Goal: Complete application form

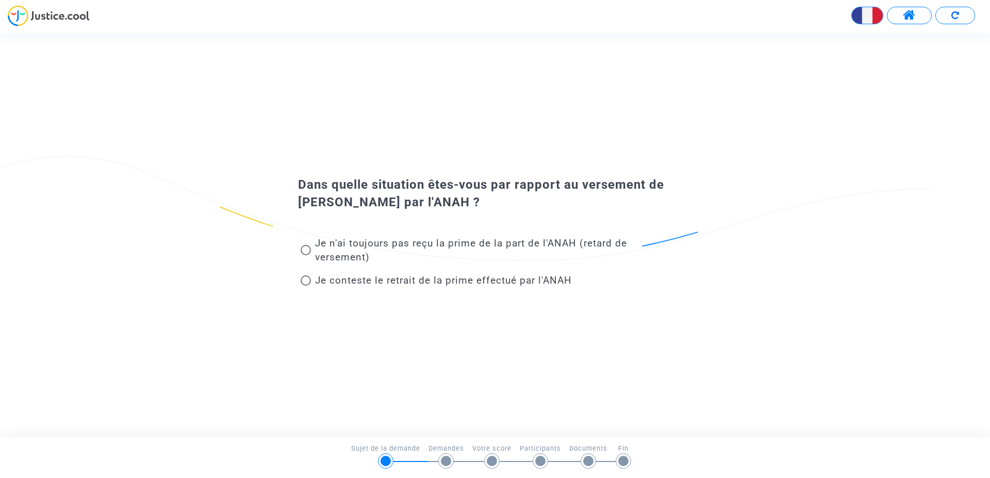
click at [308, 252] on span at bounding box center [306, 250] width 10 height 10
click at [306, 255] on input "Je n'ai toujours pas reçu la prime de la part de l'ANAH (retard de versement)" at bounding box center [305, 255] width 1 height 1
radio input "true"
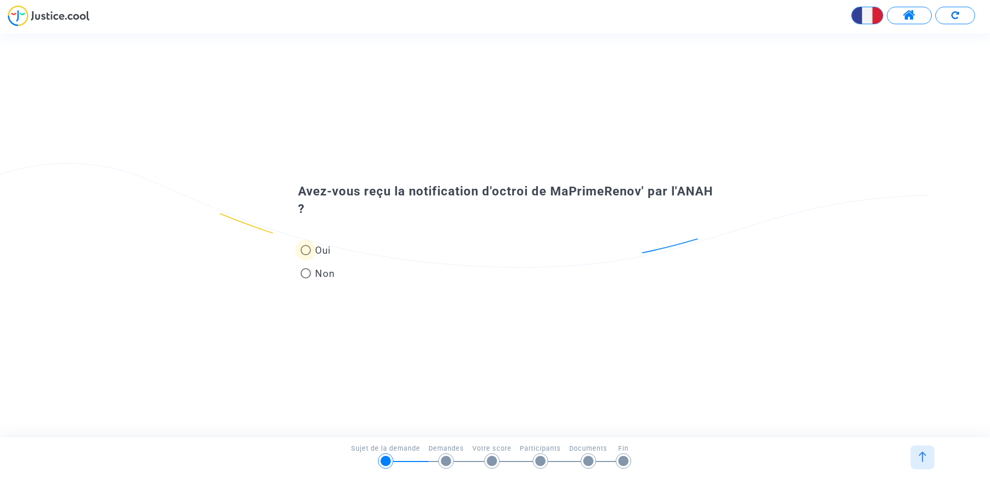
click at [304, 250] on span at bounding box center [306, 250] width 10 height 10
click at [305, 255] on input "Oui" at bounding box center [305, 255] width 1 height 1
radio input "true"
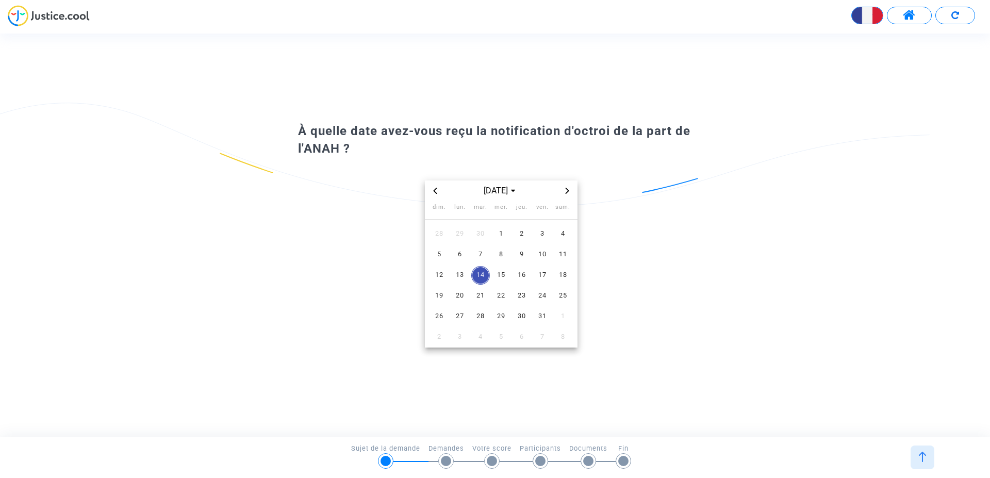
click at [434, 190] on icon "Previous month" at bounding box center [435, 191] width 6 height 6
click at [567, 189] on icon "Next month" at bounding box center [567, 191] width 4 height 6
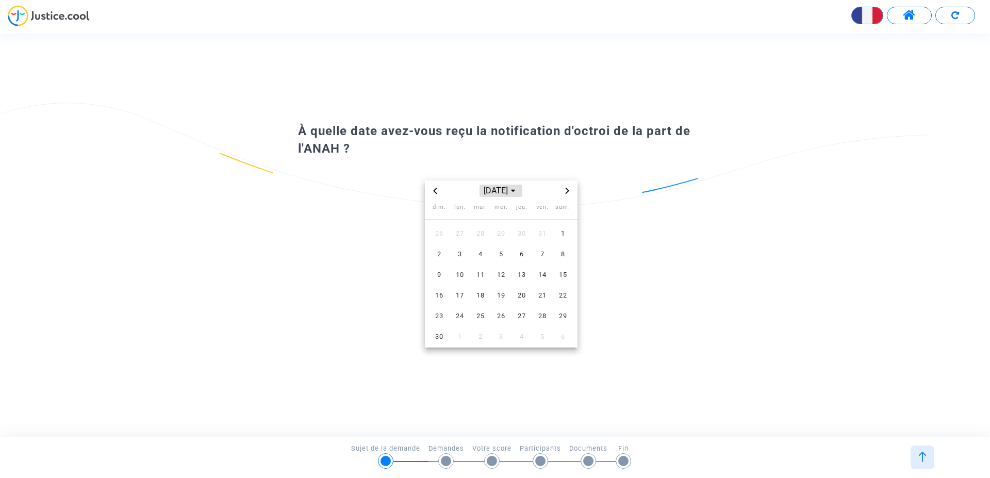
click at [515, 191] on icon "Choose month and year" at bounding box center [513, 191] width 4 height 4
click at [542, 263] on span "2024" at bounding box center [541, 261] width 36 height 15
click at [505, 281] on span "nov." at bounding box center [500, 278] width 43 height 19
click at [540, 272] on span "15" at bounding box center [542, 275] width 19 height 19
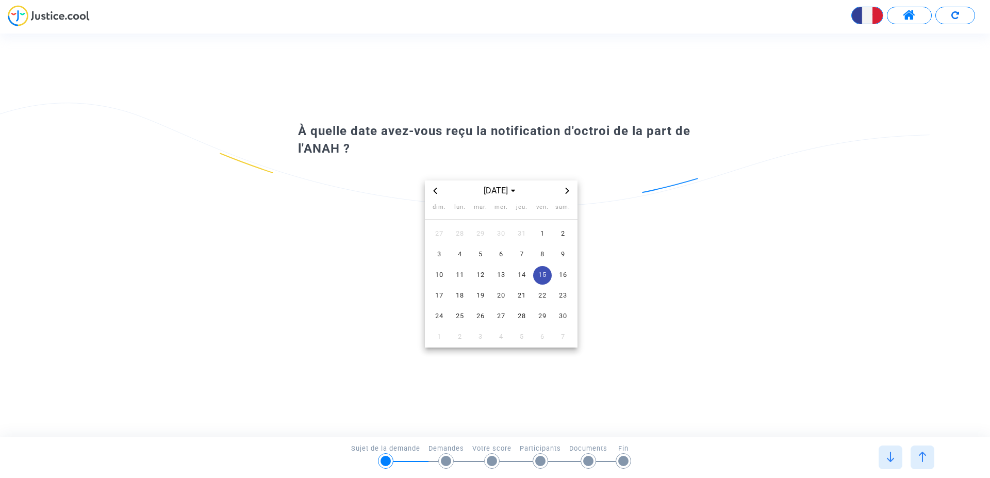
click at [547, 274] on span "15" at bounding box center [542, 275] width 19 height 19
click at [544, 273] on span "15" at bounding box center [542, 275] width 19 height 19
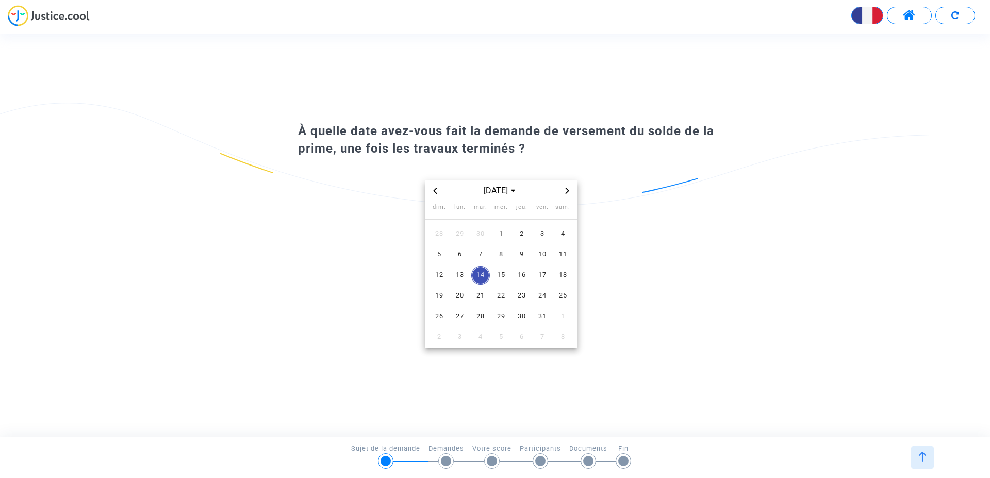
click at [436, 191] on icon "Previous month" at bounding box center [435, 191] width 6 height 6
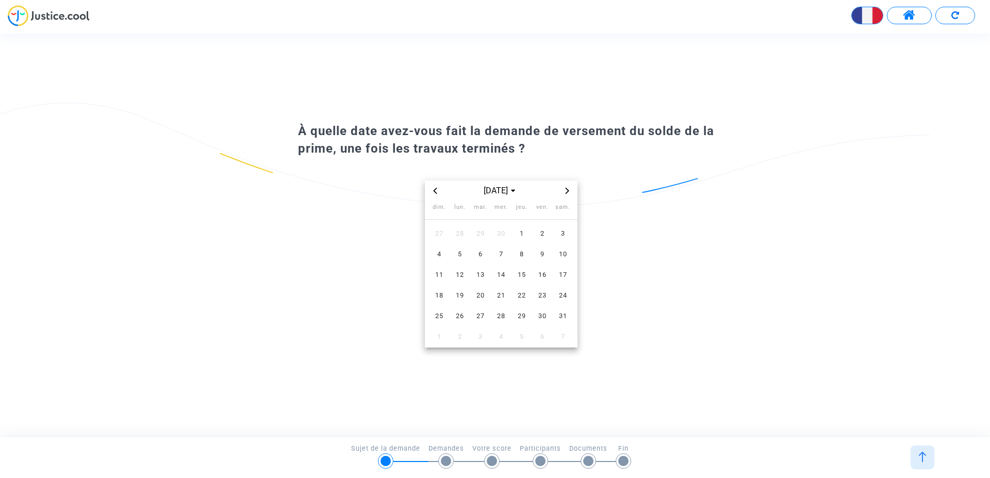
click at [436, 191] on icon "Previous month" at bounding box center [435, 191] width 6 height 6
click at [566, 190] on icon "Next month" at bounding box center [567, 191] width 6 height 6
click at [478, 298] on span "20" at bounding box center [481, 296] width 19 height 19
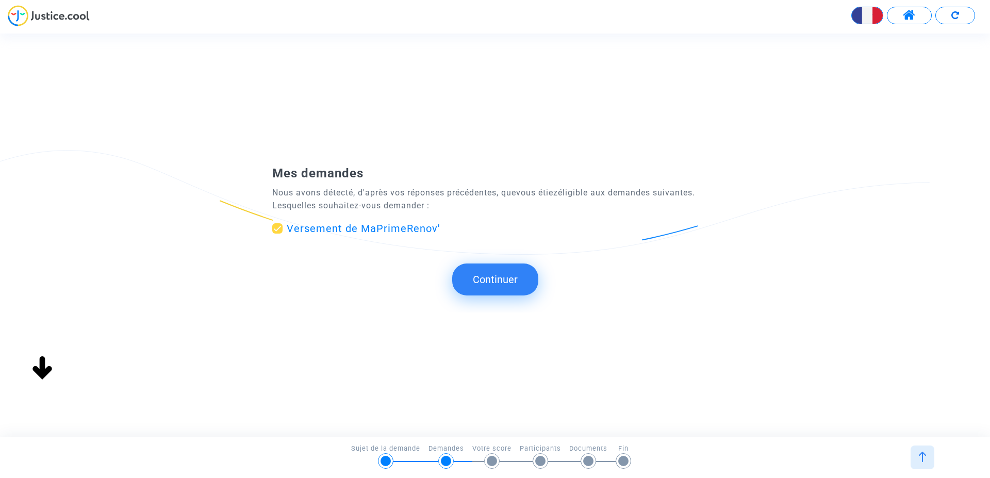
click at [754, 346] on div "À quelle date avez-vous fait la demande de versement du solde de la prime, une …" at bounding box center [504, 235] width 1009 height 403
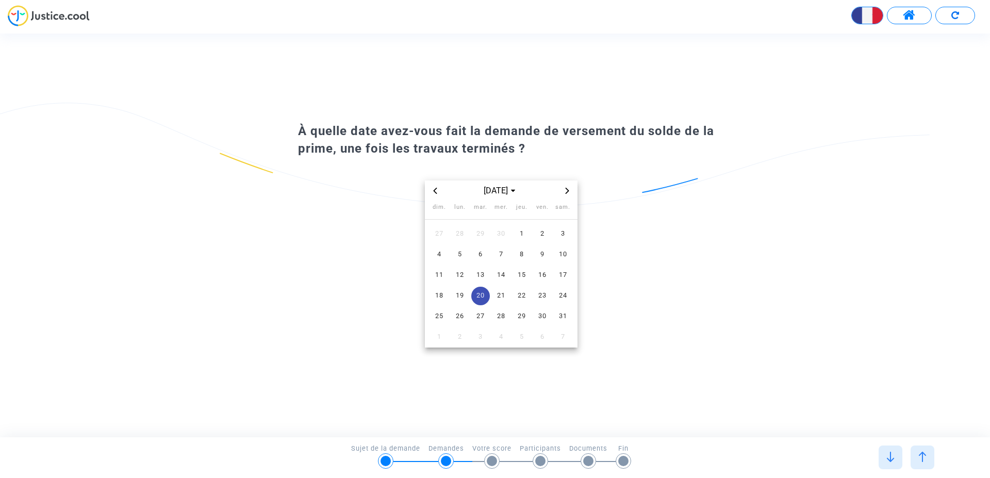
click at [479, 294] on span "20" at bounding box center [481, 296] width 19 height 19
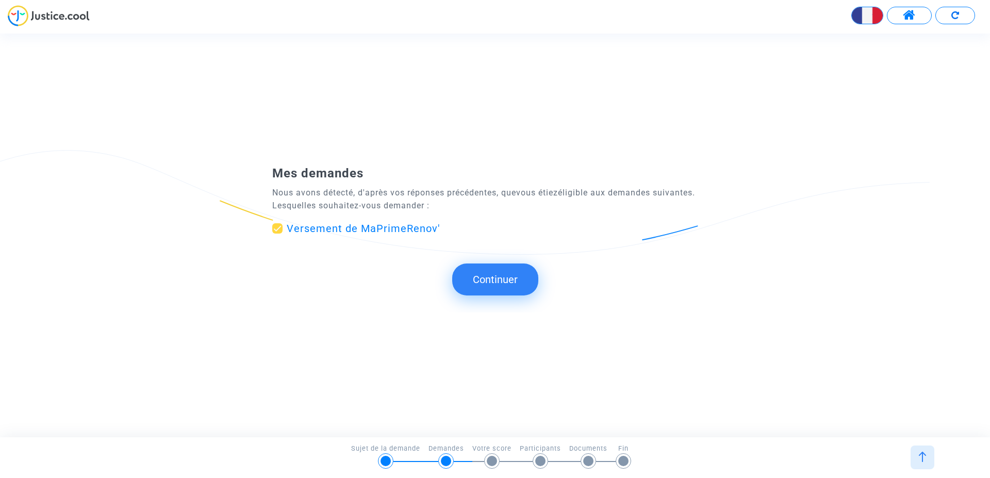
click at [511, 275] on button "Continuer" at bounding box center [495, 280] width 86 height 32
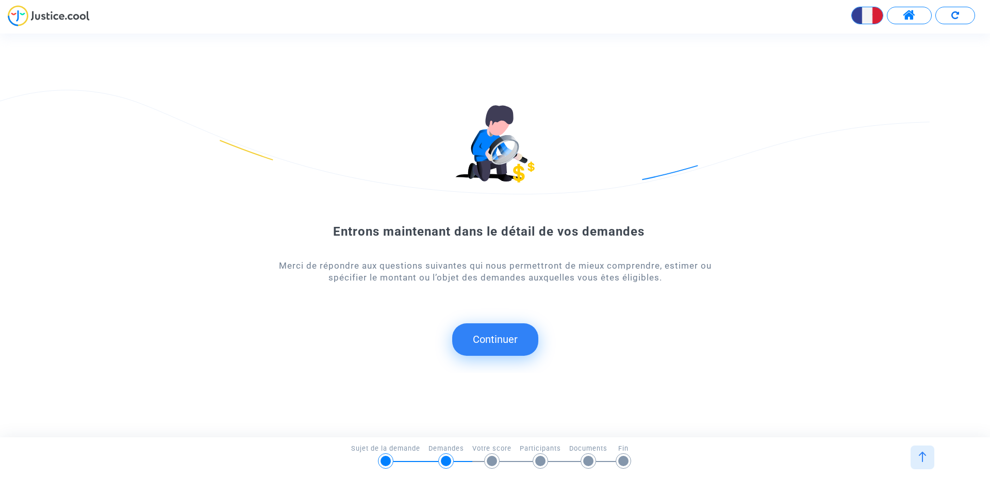
click at [505, 346] on button "Continuer" at bounding box center [495, 339] width 86 height 32
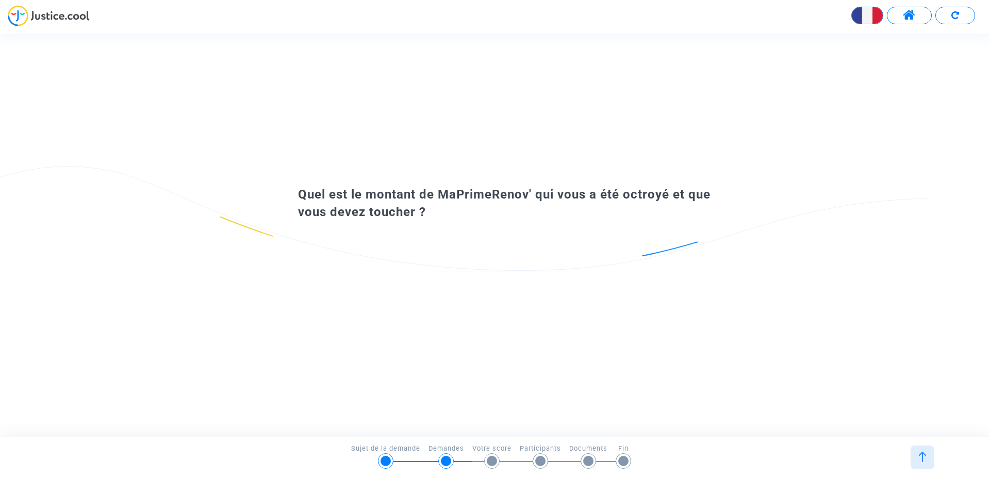
click at [674, 289] on div "Quel est le montant de MaPrimeRenov' qui vous a été octroyé et que vous devez t…" at bounding box center [495, 235] width 990 height 107
click at [677, 322] on div "Quel est le montant de MaPrimeRenov' qui vous a été octroyé et que vous devez t…" at bounding box center [495, 235] width 990 height 403
drag, startPoint x: 533, startPoint y: 255, endPoint x: 330, endPoint y: 250, distance: 202.8
click at [434, 259] on input "number" at bounding box center [501, 262] width 134 height 14
click at [563, 259] on input "1" at bounding box center [501, 262] width 134 height 14
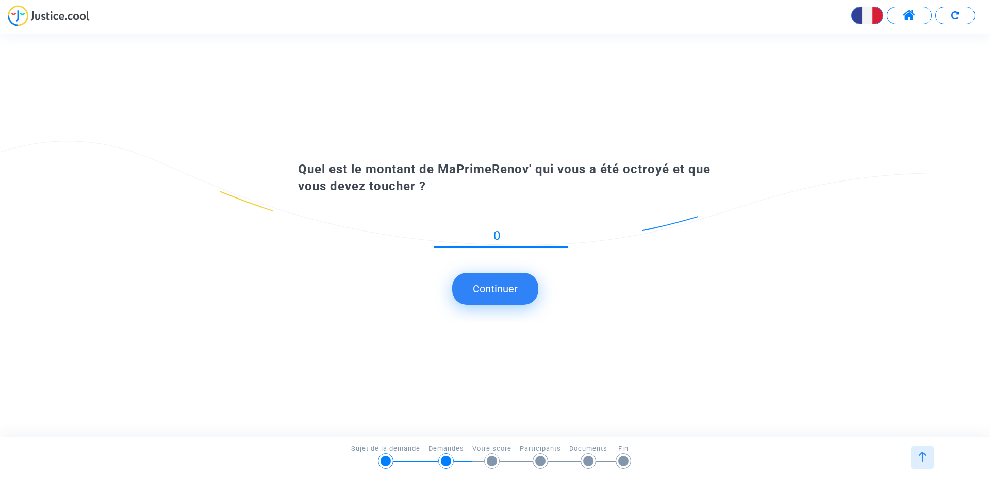
click at [563, 236] on input "0" at bounding box center [501, 236] width 134 height 14
click at [563, 236] on input "-1" at bounding box center [501, 236] width 134 height 14
click at [563, 236] on input "-2" at bounding box center [501, 236] width 134 height 14
click at [564, 238] on input "-3" at bounding box center [501, 236] width 134 height 14
click at [564, 238] on input "-4" at bounding box center [501, 236] width 134 height 14
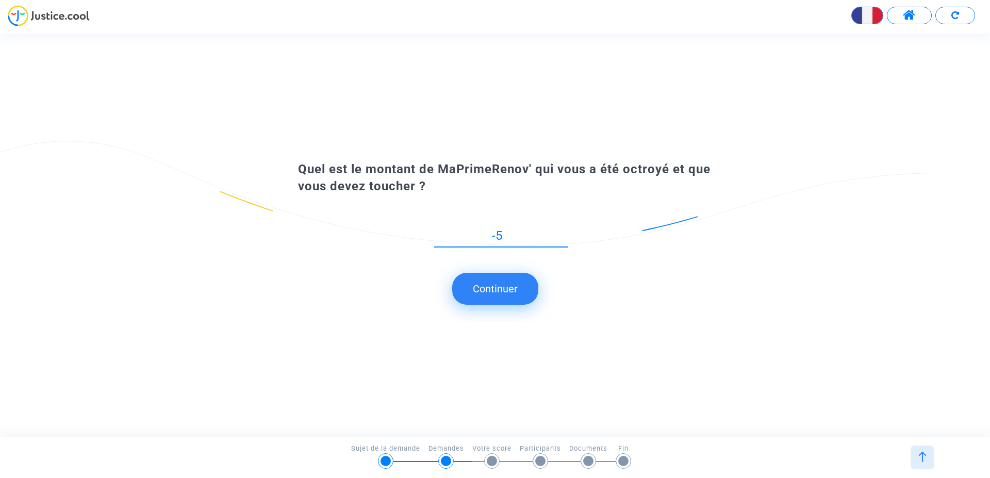
click at [564, 238] on input "-5" at bounding box center [501, 236] width 134 height 14
click at [564, 238] on input "-6" at bounding box center [501, 236] width 134 height 14
click at [564, 238] on input "-7" at bounding box center [501, 236] width 134 height 14
click at [564, 238] on input "-8" at bounding box center [501, 236] width 134 height 14
click at [564, 238] on input "-9" at bounding box center [501, 236] width 134 height 14
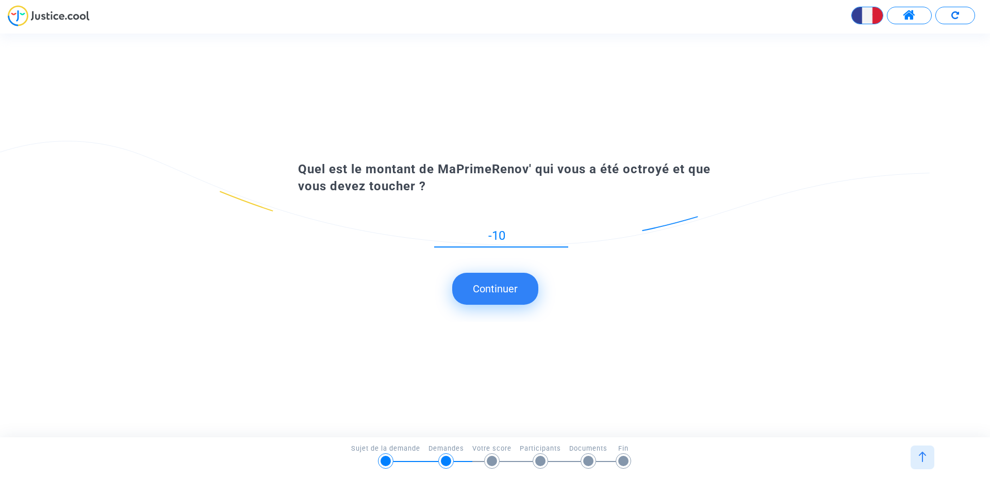
click at [564, 238] on input "-10" at bounding box center [501, 236] width 134 height 14
click at [564, 238] on input "-11" at bounding box center [501, 236] width 134 height 14
click at [563, 234] on input "-10" at bounding box center [501, 236] width 134 height 14
click at [563, 234] on input "-9" at bounding box center [501, 236] width 134 height 14
click at [563, 234] on input "-8" at bounding box center [501, 236] width 134 height 14
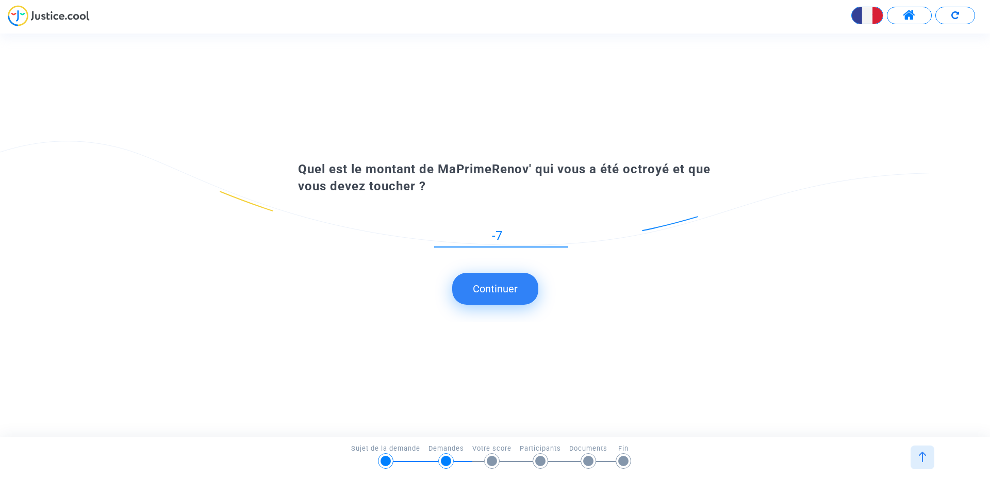
click at [563, 234] on input "-7" at bounding box center [501, 236] width 134 height 14
click at [563, 234] on input "-6" at bounding box center [501, 236] width 134 height 14
click at [563, 234] on input "-5" at bounding box center [501, 236] width 134 height 14
click at [563, 234] on input "-4" at bounding box center [501, 236] width 134 height 14
click at [563, 234] on input "-3" at bounding box center [501, 236] width 134 height 14
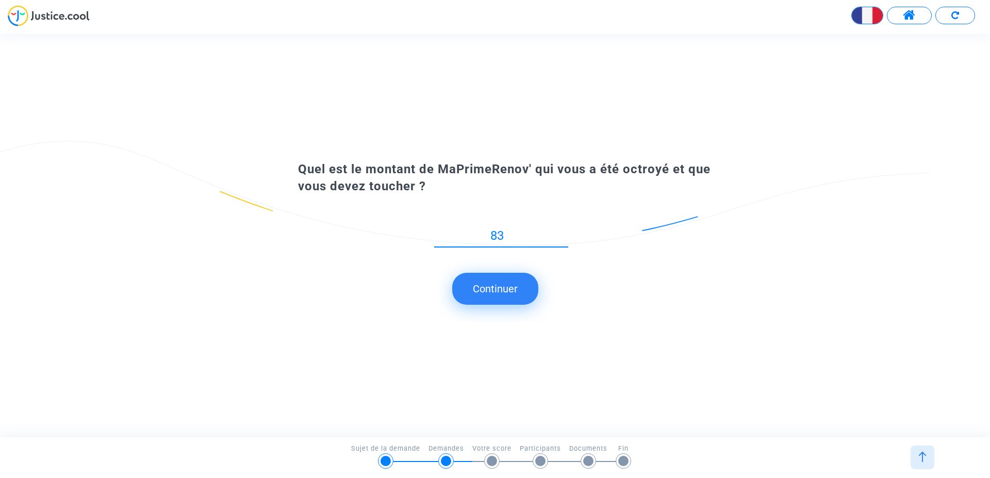
click at [563, 234] on input "83" at bounding box center [501, 236] width 134 height 14
drag, startPoint x: 508, startPoint y: 236, endPoint x: 19, endPoint y: 73, distance: 515.3
click at [434, 229] on input "83" at bounding box center [501, 236] width 134 height 14
type input "27616"
click at [486, 293] on button "Continuer" at bounding box center [495, 289] width 86 height 32
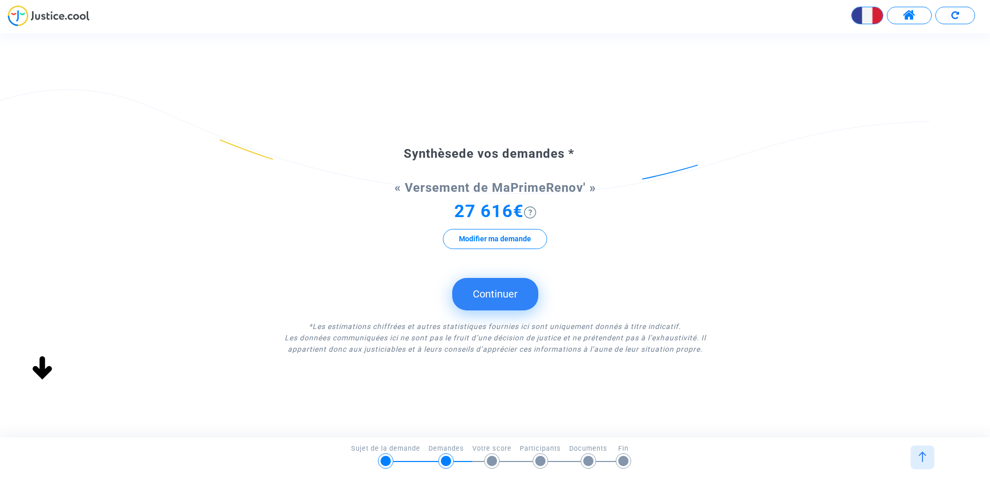
click at [501, 288] on button "Continuer" at bounding box center [495, 294] width 86 height 32
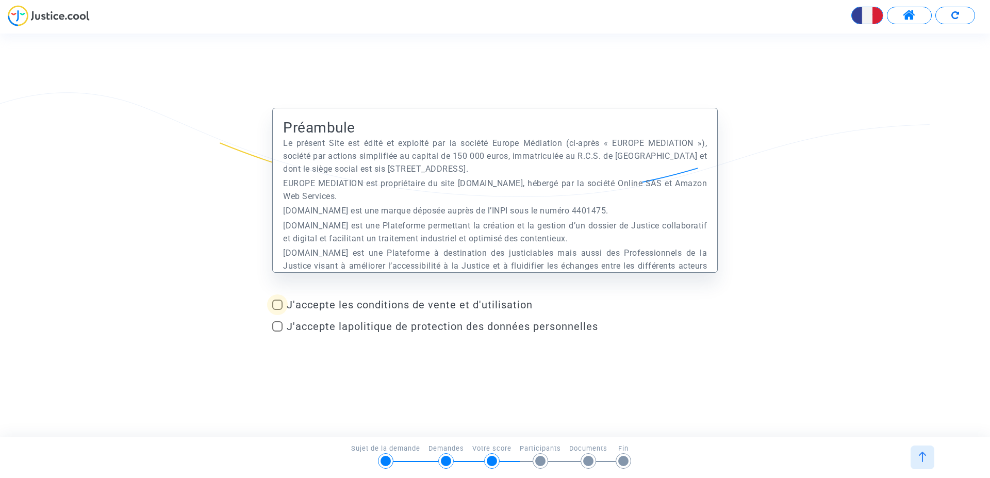
click at [281, 303] on span at bounding box center [277, 305] width 10 height 10
click at [278, 310] on input "J'accepte les conditions de vente et d'utilisation" at bounding box center [277, 310] width 1 height 1
checkbox input "true"
click at [279, 332] on label "J'accepte la politique de protection des données personnelles" at bounding box center [495, 326] width 446 height 12
click at [278, 332] on input "J'accepte la politique de protection des données personnelles" at bounding box center [277, 332] width 1 height 1
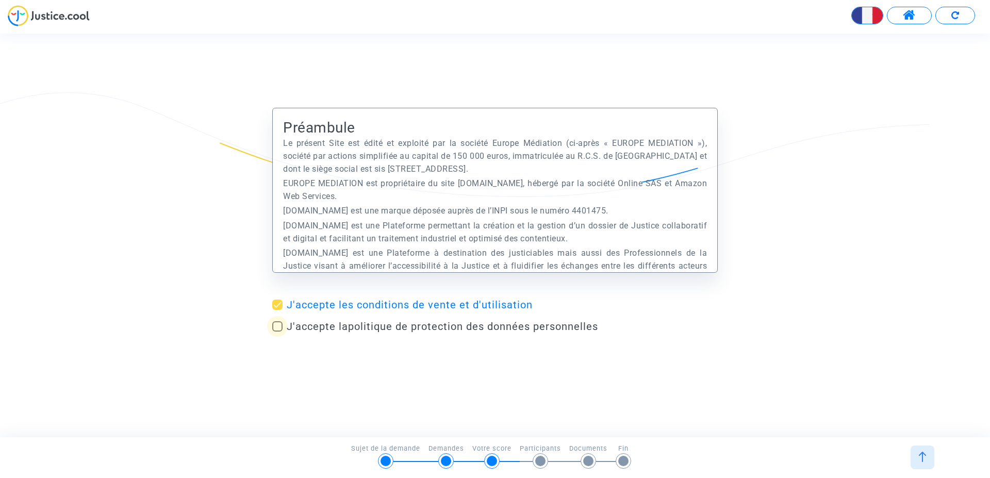
checkbox input "true"
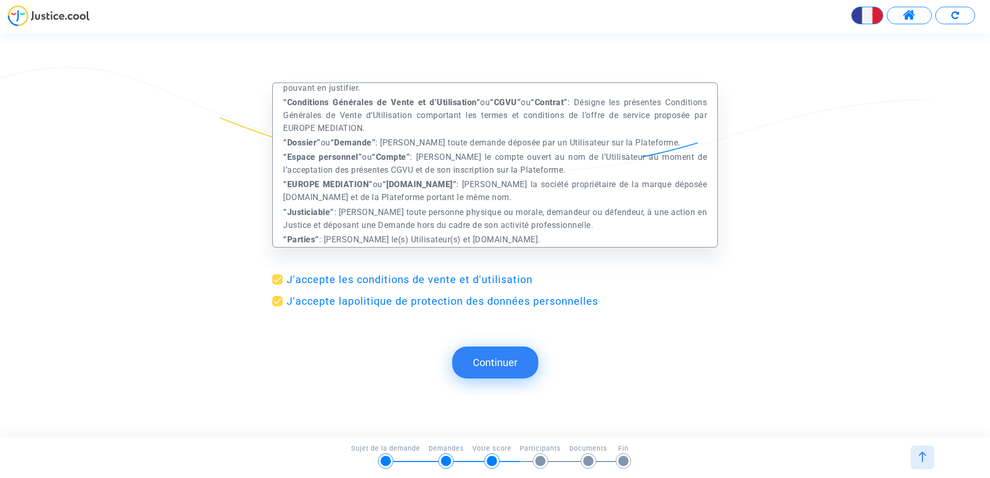
scroll to position [470, 0]
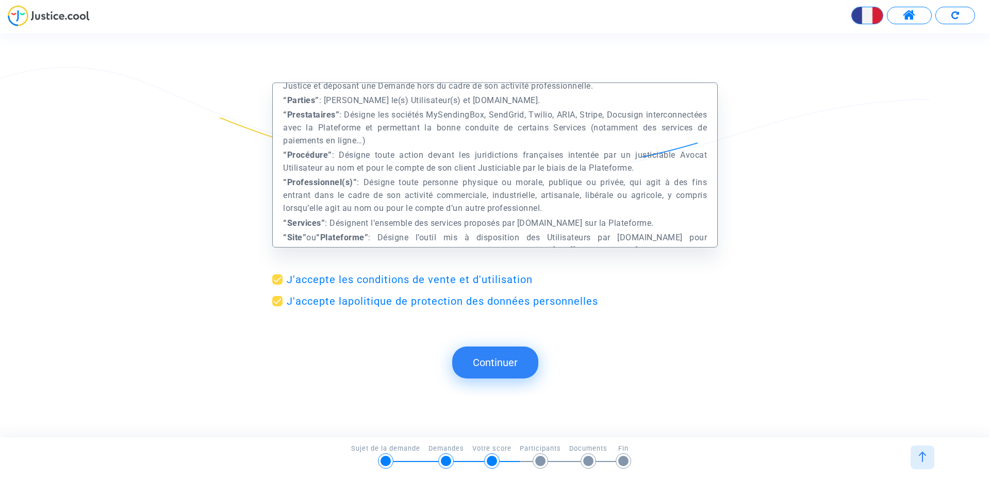
click at [517, 367] on button "Continuer" at bounding box center [495, 363] width 86 height 32
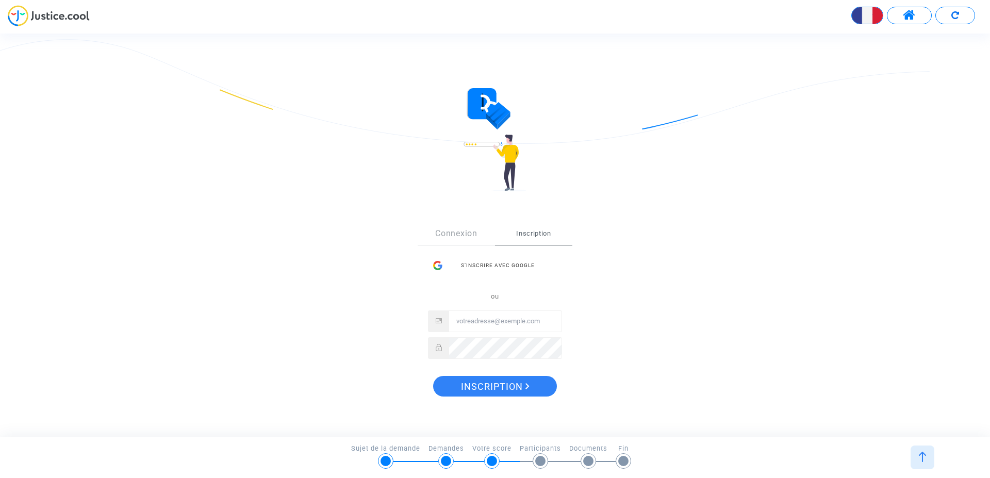
click at [503, 326] on input "Email" at bounding box center [505, 321] width 112 height 21
type input "[EMAIL_ADDRESS][DOMAIN_NAME]"
click at [514, 390] on span "Inscription" at bounding box center [495, 387] width 69 height 22
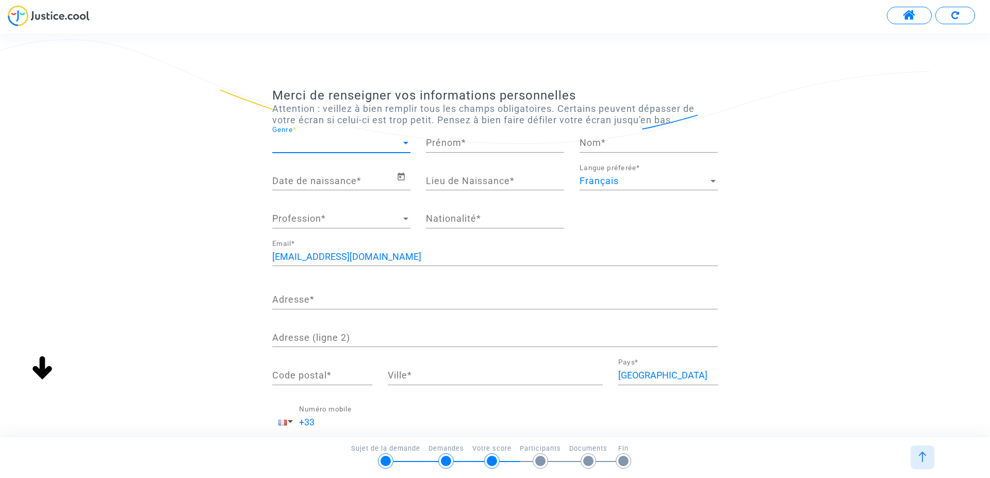
click at [399, 142] on span "Genre" at bounding box center [336, 143] width 129 height 10
click at [386, 135] on span "Madame" at bounding box center [341, 143] width 138 height 28
click at [511, 138] on input "Prénom *" at bounding box center [495, 143] width 138 height 10
type input "Fadila"
type input "Salouh"
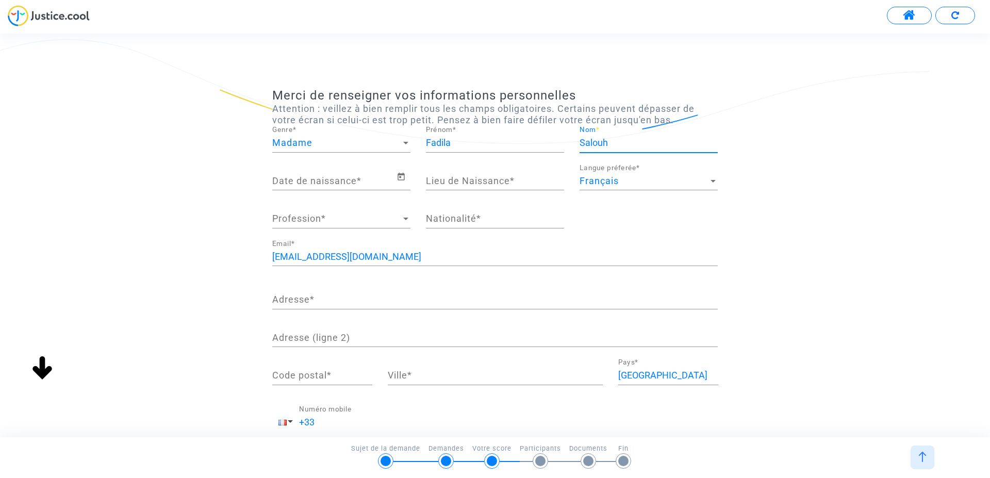
click at [352, 180] on input "Date de naissance *" at bounding box center [334, 181] width 124 height 10
click at [335, 170] on div "Date de naissance *" at bounding box center [334, 177] width 124 height 26
click at [331, 180] on input "Date de naissance *" at bounding box center [334, 181] width 124 height 10
click at [404, 177] on icon "Open calendar" at bounding box center [401, 177] width 9 height 12
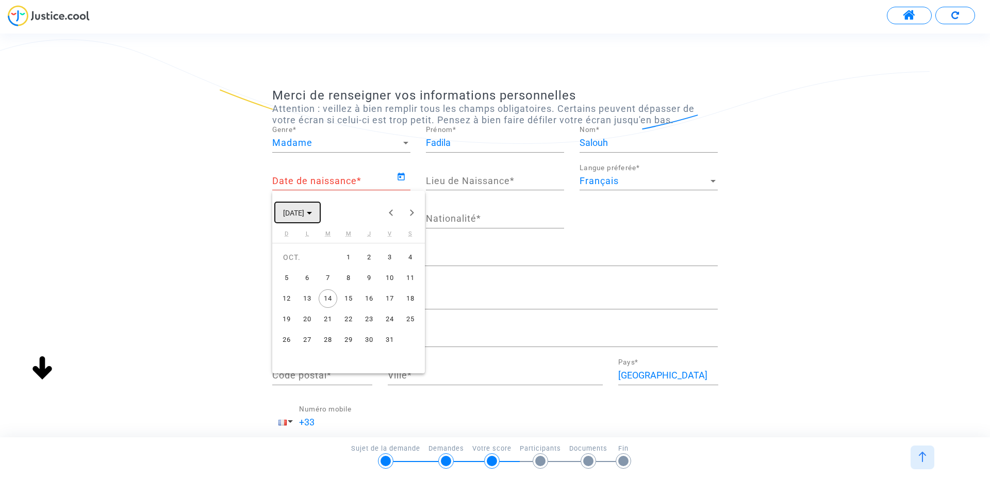
click at [312, 212] on span "OCT. 2025" at bounding box center [297, 212] width 29 height 8
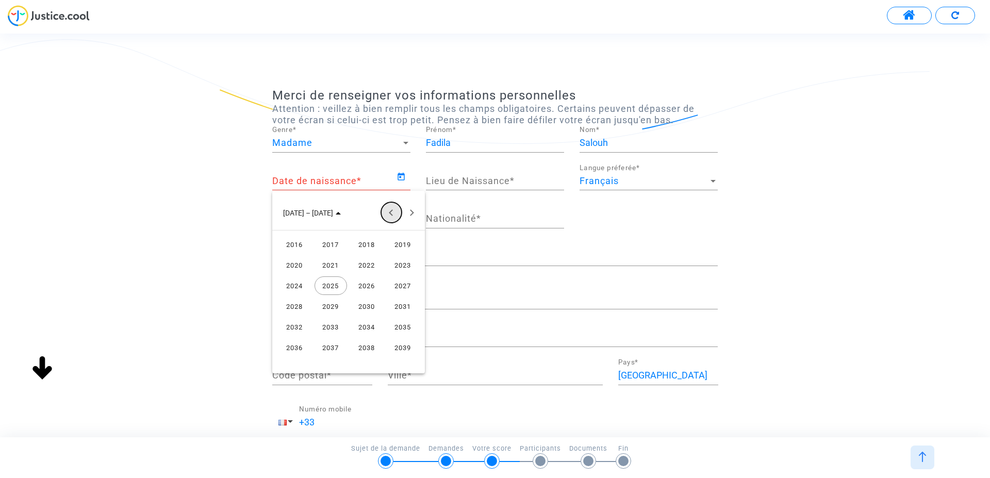
click at [388, 215] on button "Previous 24 years" at bounding box center [391, 212] width 21 height 21
click at [304, 267] on div "1972" at bounding box center [295, 265] width 33 height 19
click at [366, 287] on div "JUIL." at bounding box center [367, 286] width 33 height 19
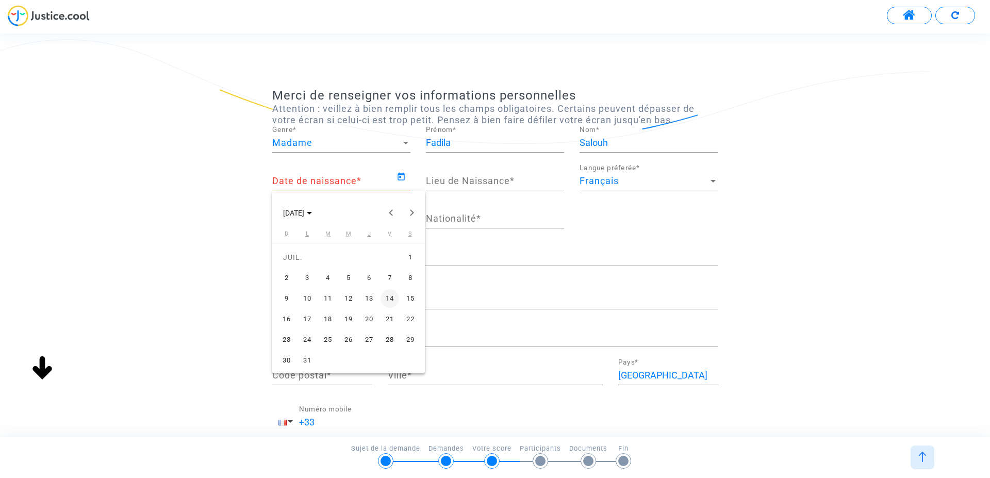
click at [310, 316] on div "17" at bounding box center [307, 319] width 19 height 19
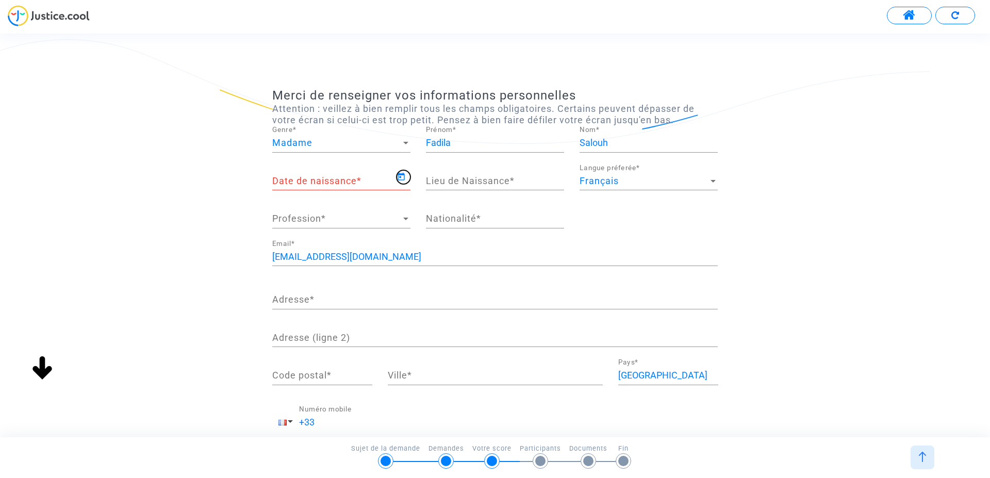
type input "17/07/1972"
click at [475, 179] on input "Lieu de Naissance *" at bounding box center [495, 181] width 138 height 10
type input "Oran"
click at [461, 224] on input "Nationalité *" at bounding box center [495, 219] width 138 height 10
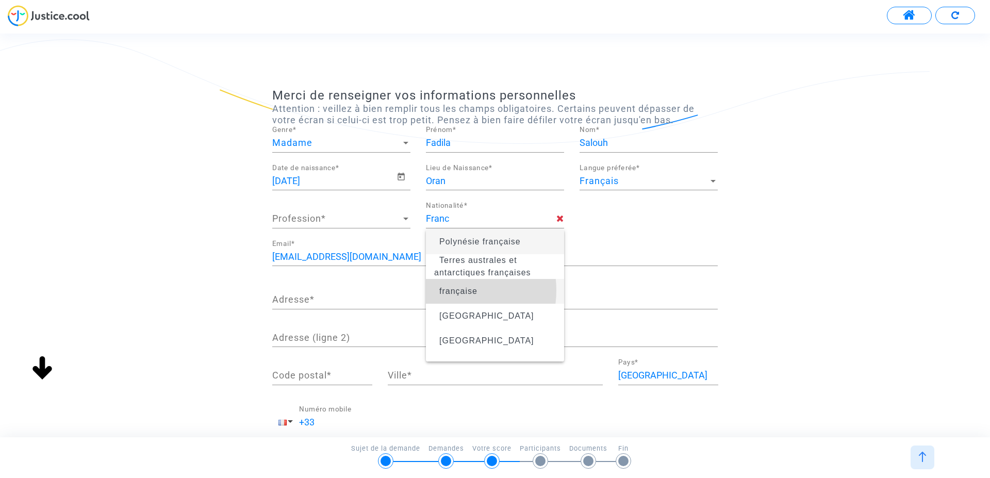
click at [450, 290] on span "française" at bounding box center [459, 291] width 38 height 9
type input "française"
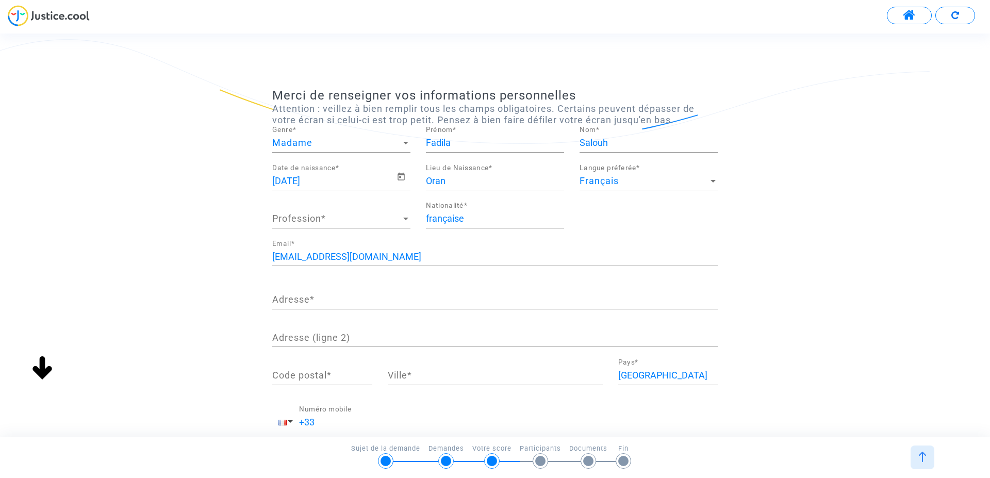
click at [370, 299] on input "Adresse *" at bounding box center [495, 300] width 446 height 10
type input "12 rue hoche"
click at [335, 375] on input "Code postal *" at bounding box center [322, 375] width 100 height 10
type input "83170"
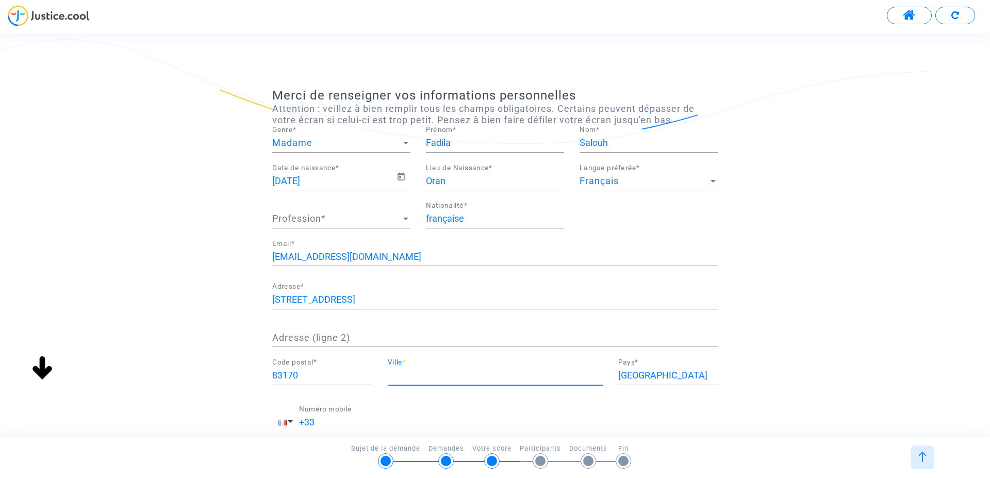
click at [481, 377] on input "Ville *" at bounding box center [495, 375] width 215 height 10
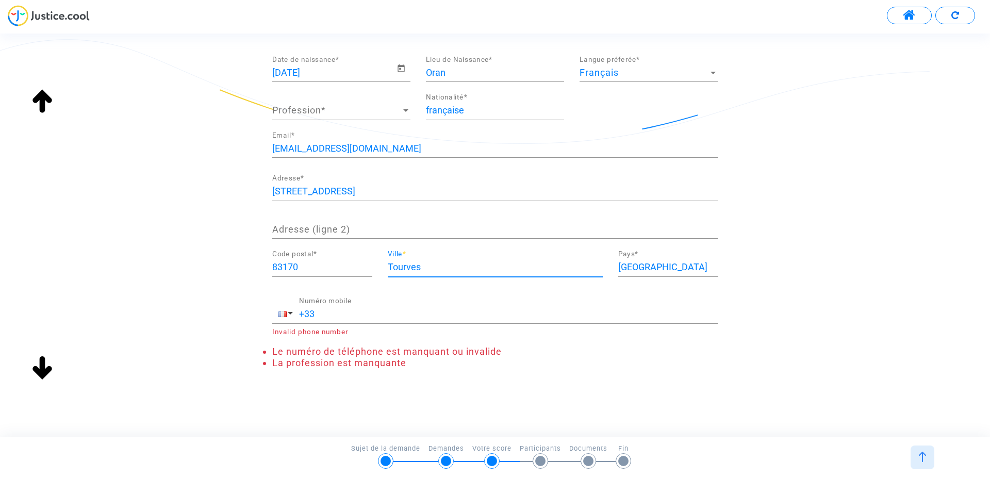
type input "Tourves"
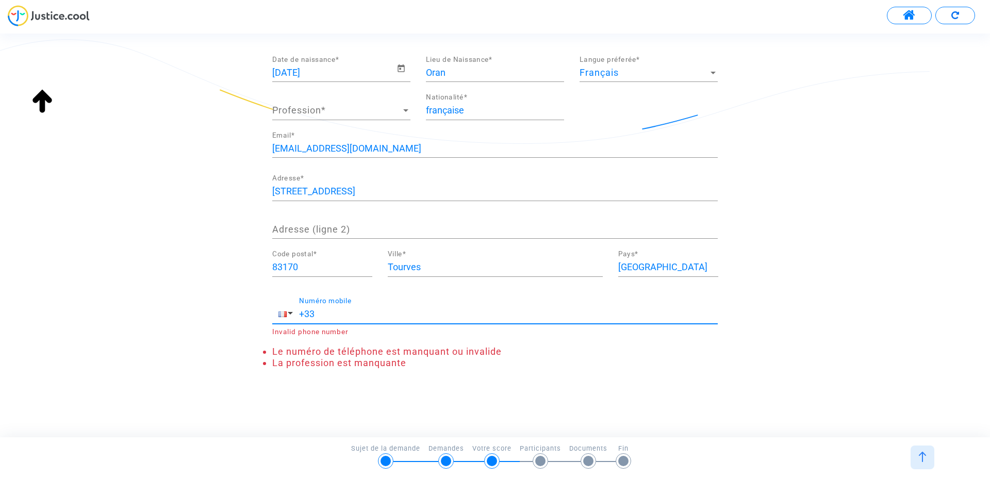
click at [339, 310] on input "+33" at bounding box center [508, 314] width 419 height 10
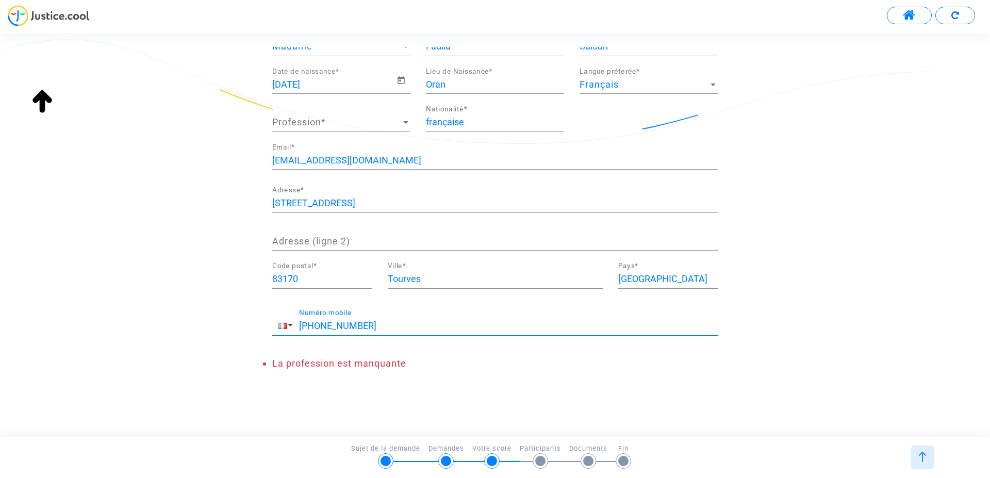
scroll to position [0, 0]
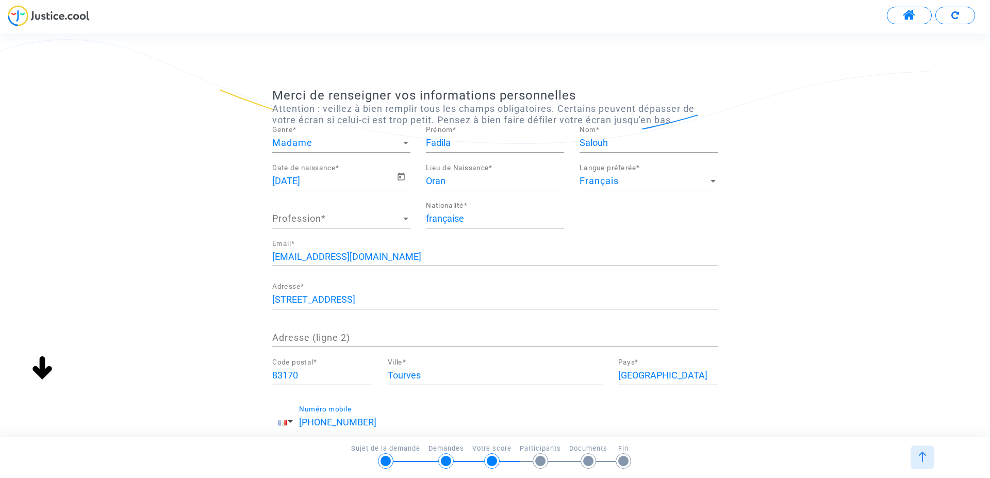
type input "+33 0668700065"
click at [385, 220] on span "Profession" at bounding box center [336, 219] width 129 height 10
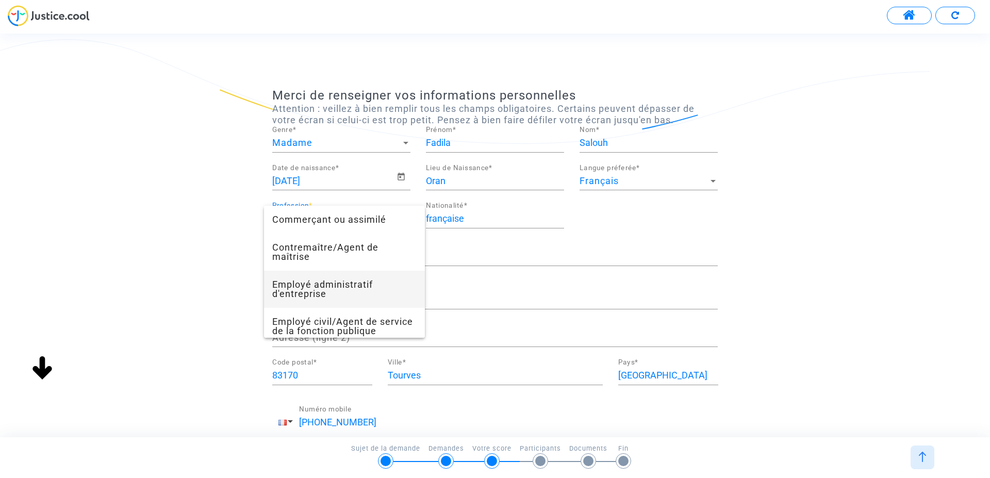
scroll to position [272, 0]
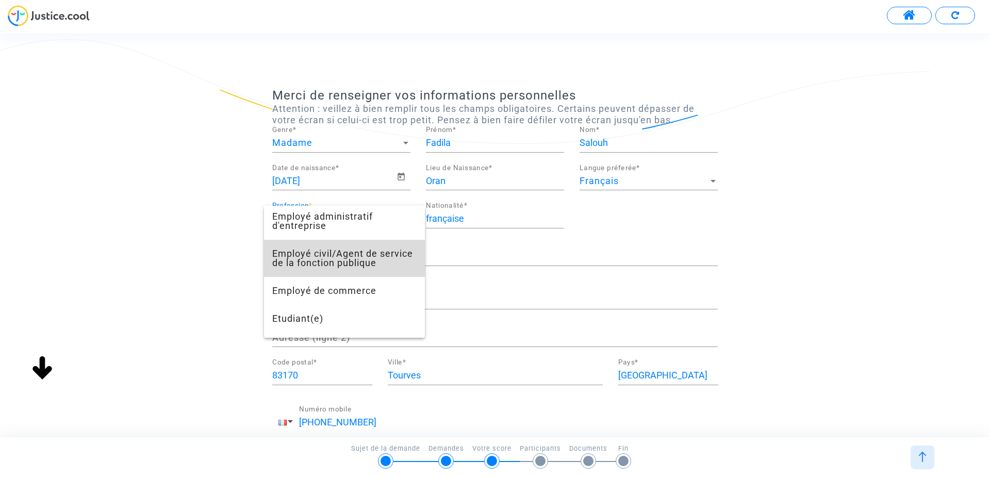
click at [360, 260] on span "Employé civil/Agent de service de la fonction publique" at bounding box center [344, 258] width 144 height 37
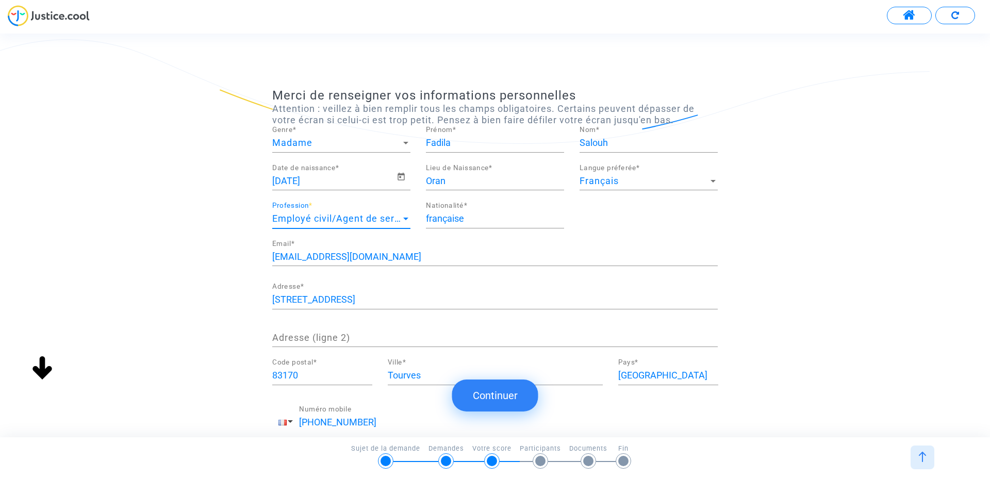
click at [517, 395] on button "Continuer" at bounding box center [495, 396] width 86 height 32
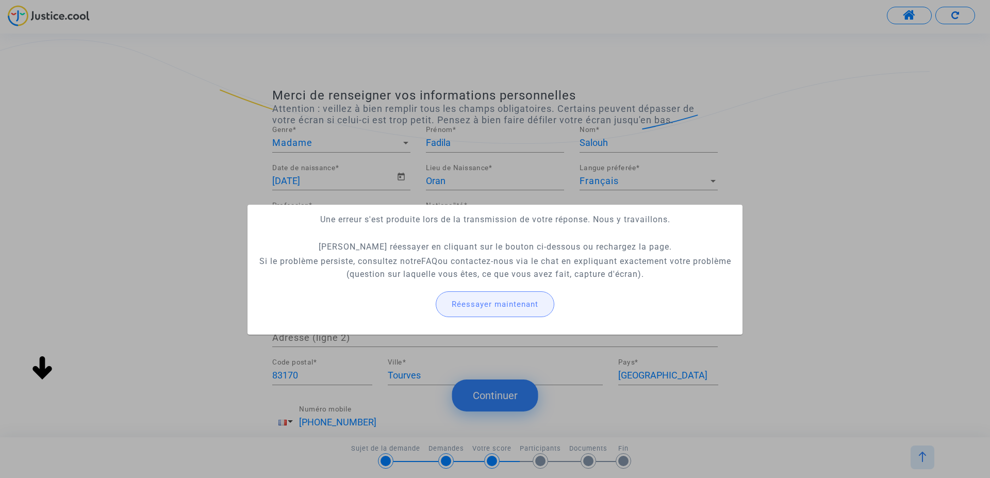
click at [506, 308] on span "Réessayer maintenant" at bounding box center [495, 304] width 87 height 9
click at [516, 307] on span "Réessayer maintenant" at bounding box center [495, 304] width 87 height 9
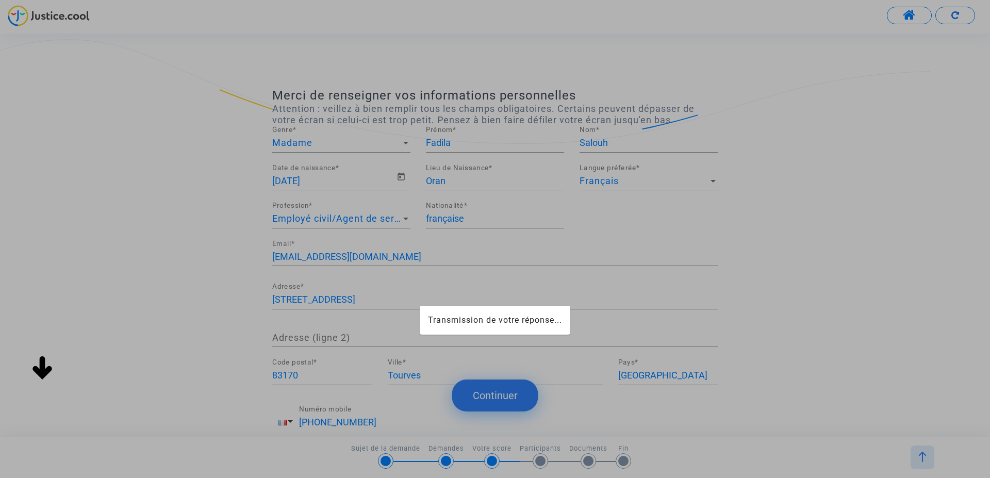
click at [508, 397] on div at bounding box center [495, 239] width 990 height 478
click at [843, 240] on div at bounding box center [495, 239] width 990 height 478
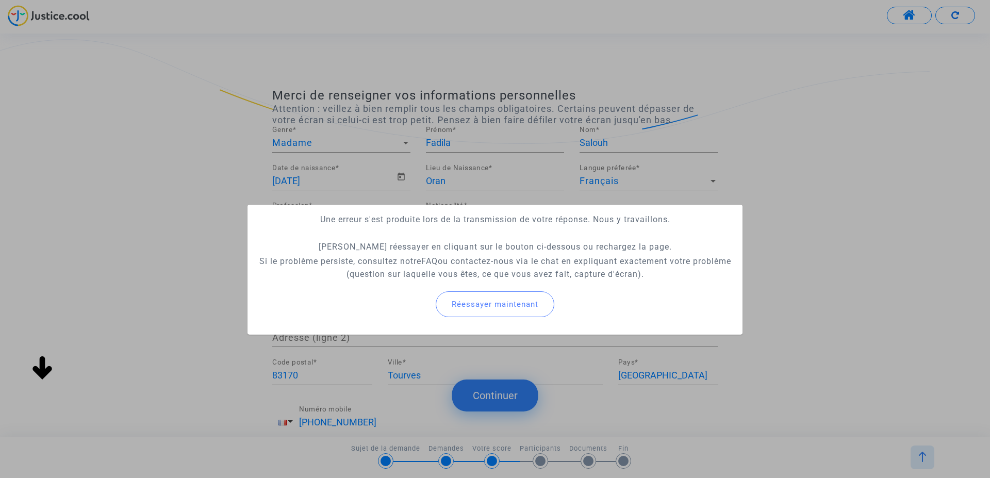
click at [534, 299] on button "Réessayer maintenant" at bounding box center [495, 304] width 119 height 26
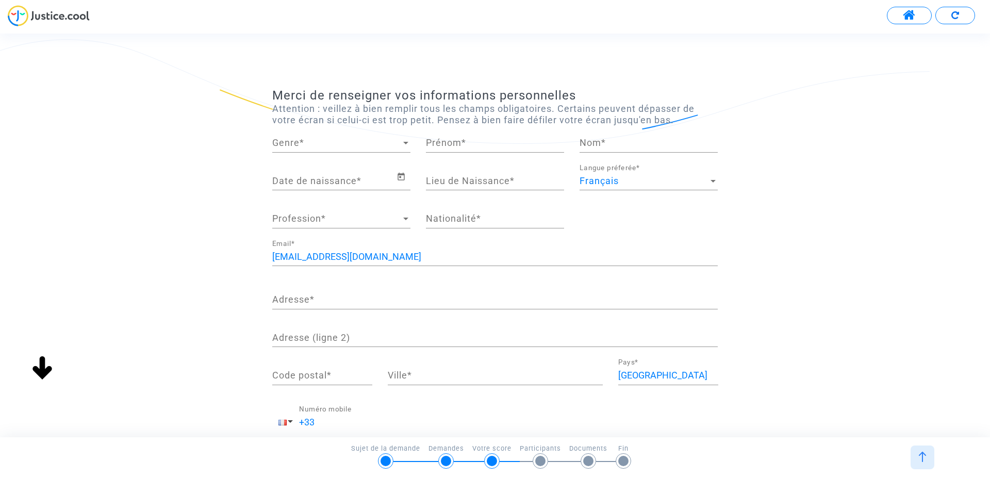
click at [338, 140] on span "Genre" at bounding box center [336, 143] width 129 height 10
click at [306, 141] on span "Madame" at bounding box center [341, 143] width 138 height 28
click at [470, 142] on input "Prénom *" at bounding box center [495, 143] width 138 height 10
type input "Fadila"
click at [616, 137] on div "Nom *" at bounding box center [649, 139] width 138 height 26
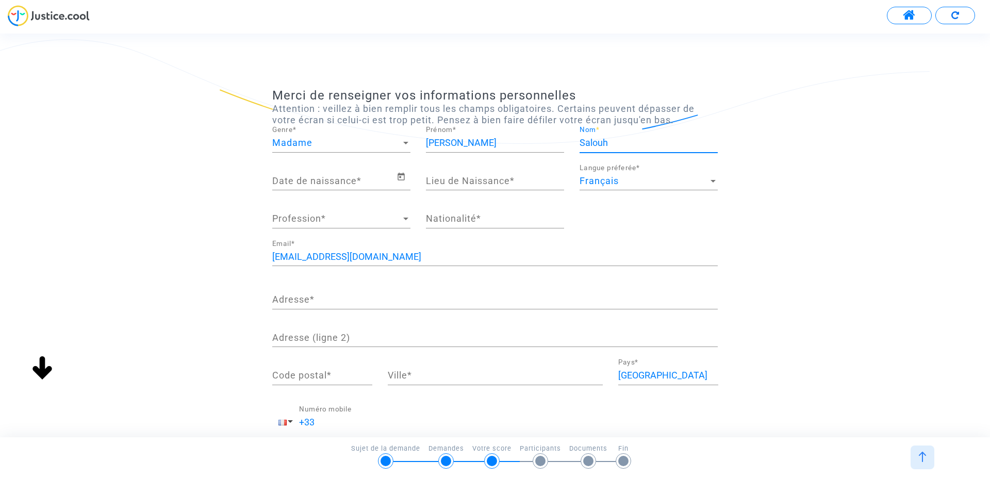
type input "Salouh"
click at [368, 181] on input "Date de naissance *" at bounding box center [334, 181] width 124 height 10
click at [403, 179] on icon "Open calendar" at bounding box center [401, 177] width 9 height 12
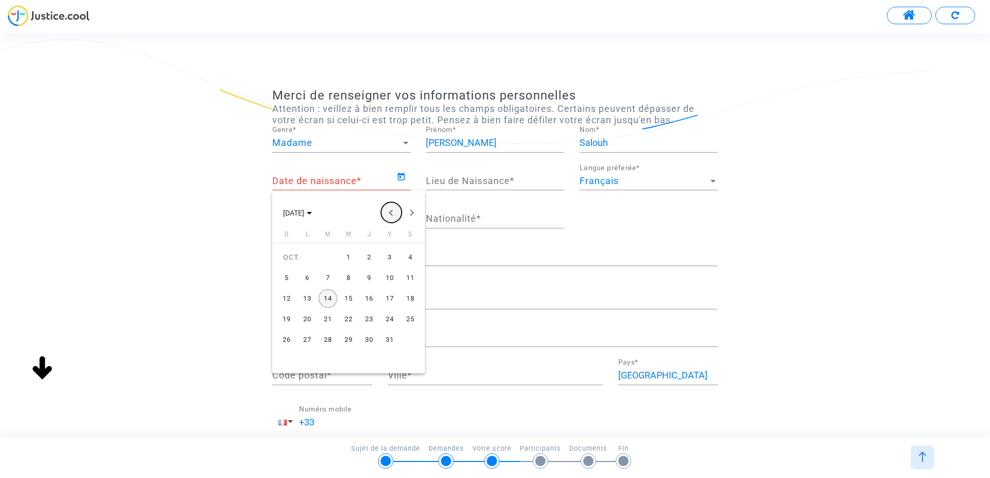
click at [390, 211] on button "Previous month" at bounding box center [391, 212] width 21 height 21
drag, startPoint x: 370, startPoint y: 318, endPoint x: 330, endPoint y: 241, distance: 87.2
click at [370, 318] on div "17" at bounding box center [369, 319] width 19 height 19
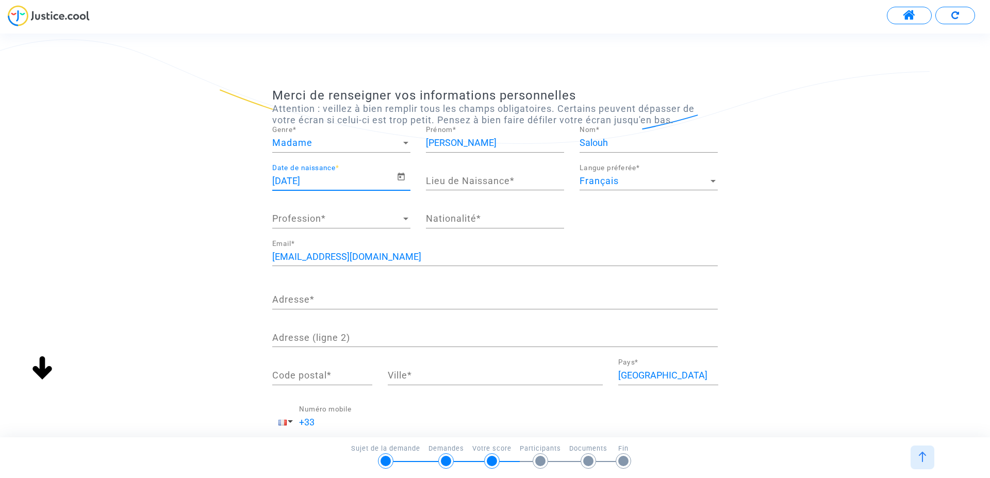
click at [347, 181] on input "17/07/2025" at bounding box center [334, 181] width 124 height 10
click at [398, 177] on icon "Open calendar" at bounding box center [401, 177] width 9 height 12
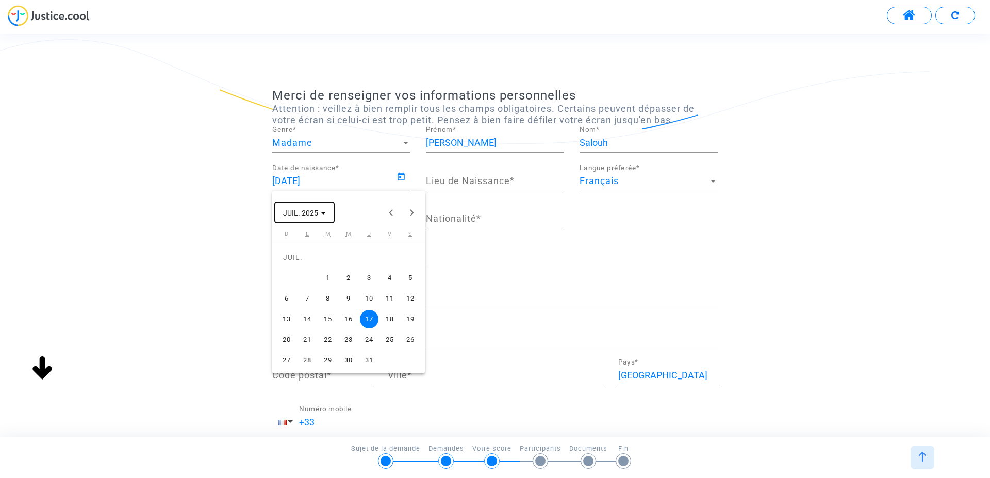
click at [326, 211] on button "JUIL. 2025" at bounding box center [304, 212] width 59 height 21
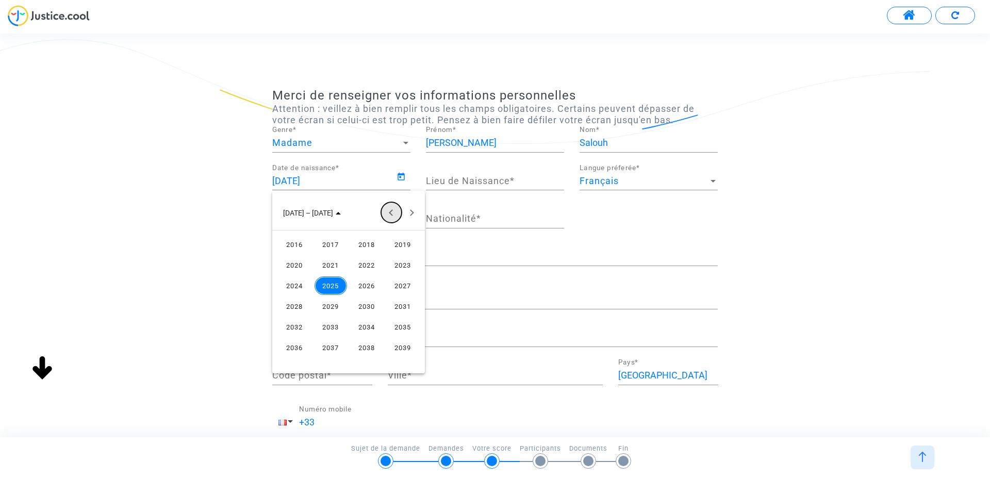
click at [389, 212] on button "Previous 24 years" at bounding box center [391, 212] width 21 height 21
click at [295, 268] on div "1972" at bounding box center [295, 265] width 33 height 19
click at [364, 287] on div "JUIL." at bounding box center [367, 286] width 33 height 19
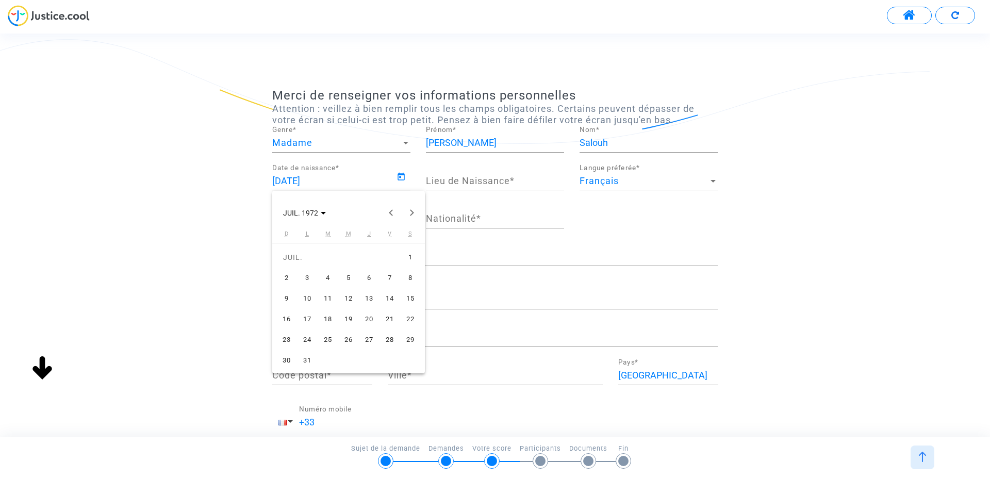
click at [308, 316] on div "17" at bounding box center [307, 319] width 19 height 19
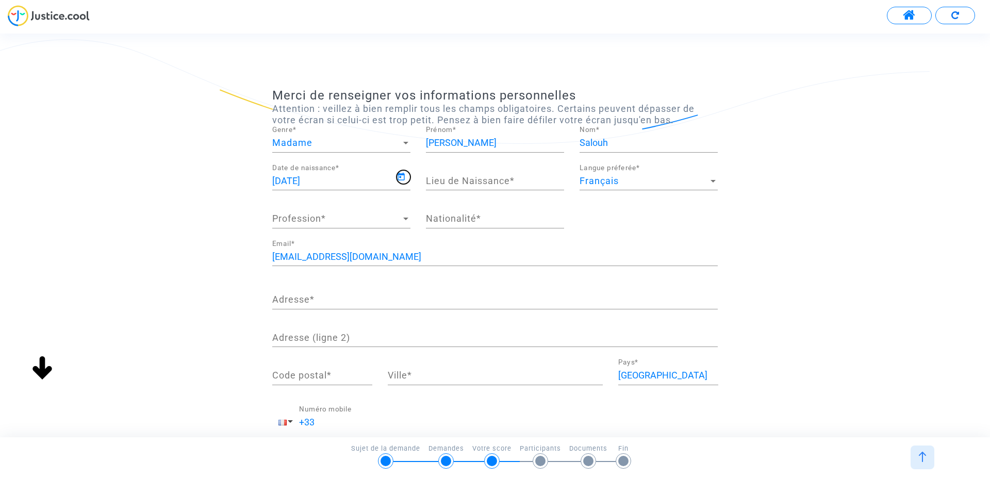
type input "17/07/1972"
click at [474, 179] on input "Lieu de Naissance *" at bounding box center [495, 181] width 138 height 10
type input "algerie"
click at [360, 220] on span "Profession" at bounding box center [336, 219] width 129 height 10
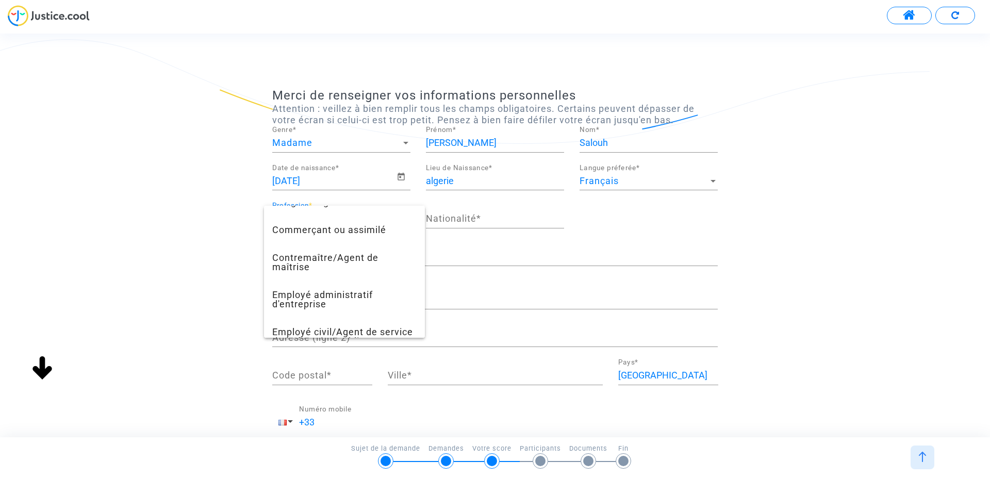
scroll to position [204, 0]
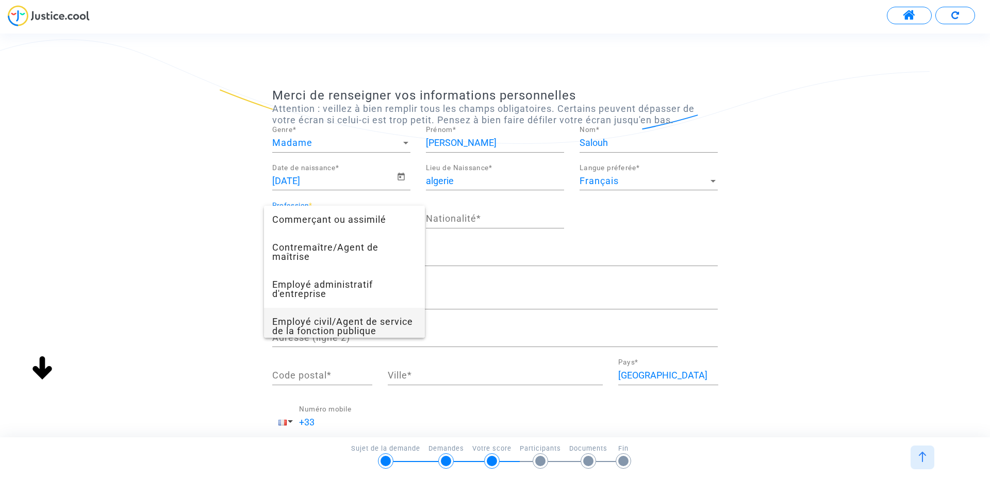
click at [362, 329] on span "Employé civil/Agent de service de la fonction publique" at bounding box center [344, 326] width 144 height 37
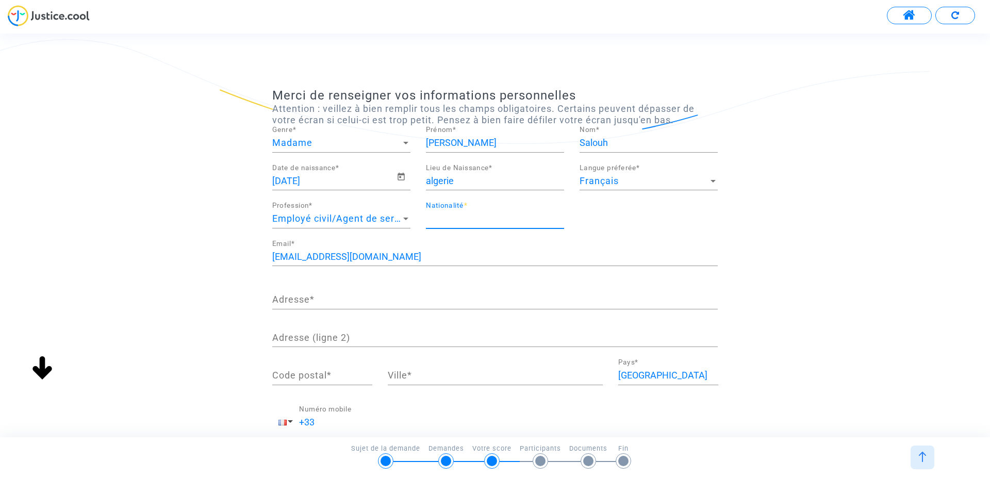
click at [469, 217] on input "Nationalité *" at bounding box center [495, 219] width 138 height 10
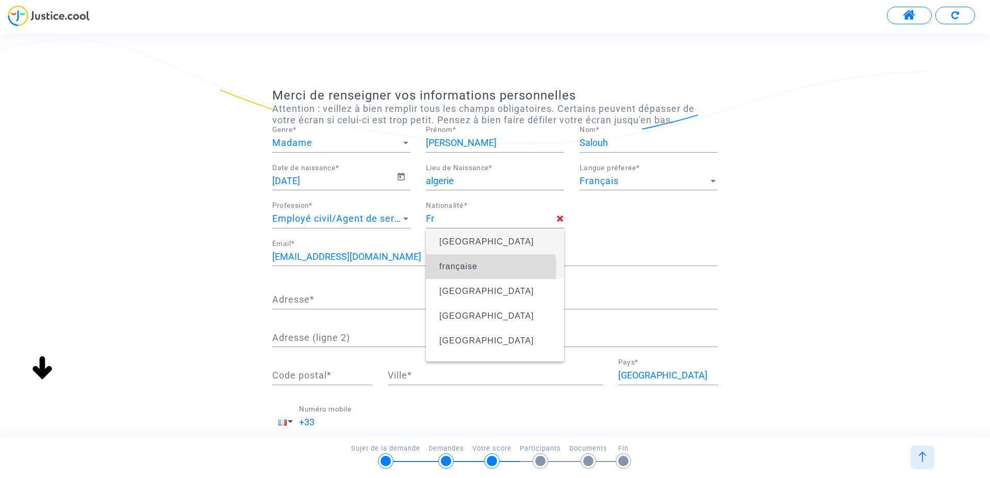
click at [469, 268] on span "française" at bounding box center [459, 266] width 38 height 9
type input "française"
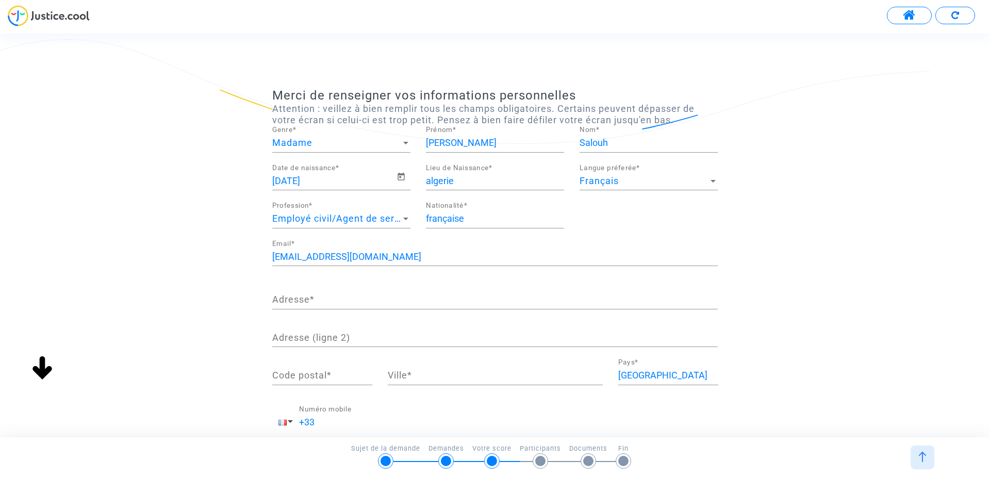
click at [366, 301] on input "Adresse *" at bounding box center [495, 300] width 446 height 10
type input "12 rue hoche"
click at [319, 376] on input "Code postal *" at bounding box center [322, 375] width 100 height 10
type input "83170"
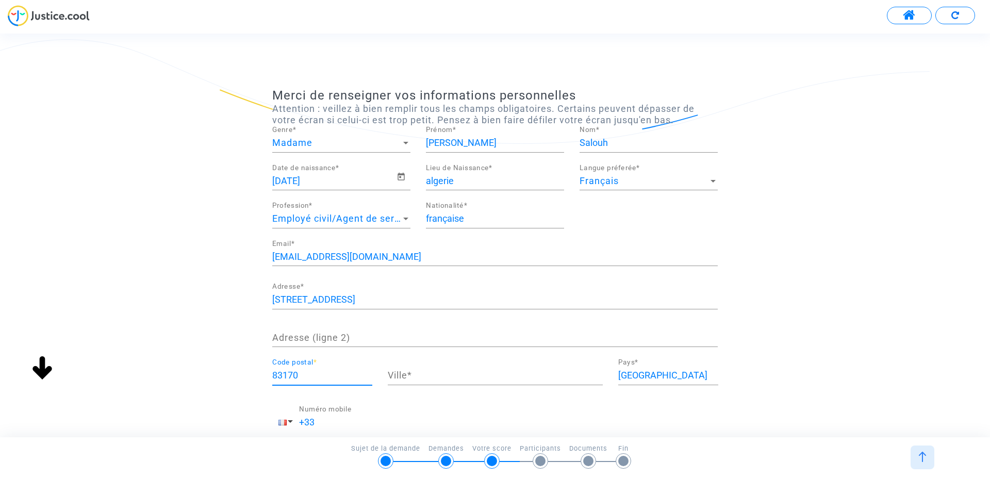
click at [423, 376] on input "Ville *" at bounding box center [495, 375] width 215 height 10
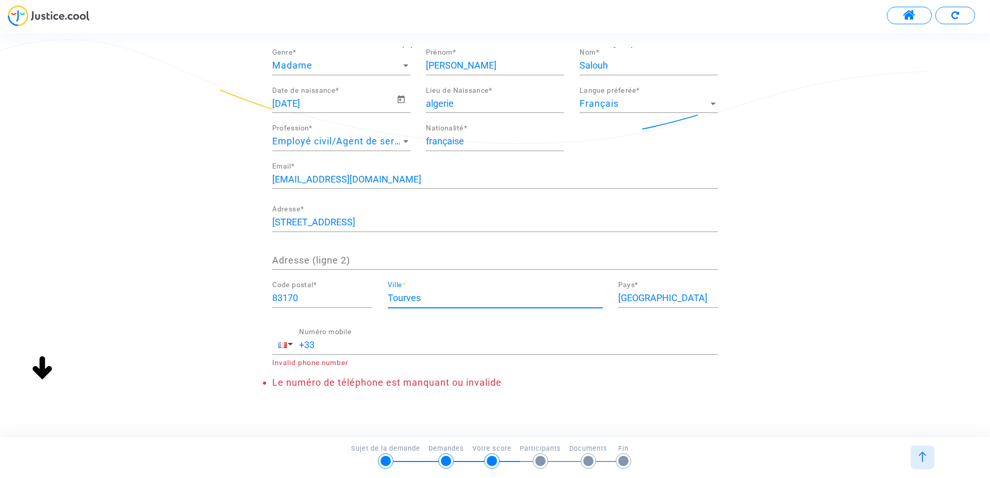
scroll to position [100, 0]
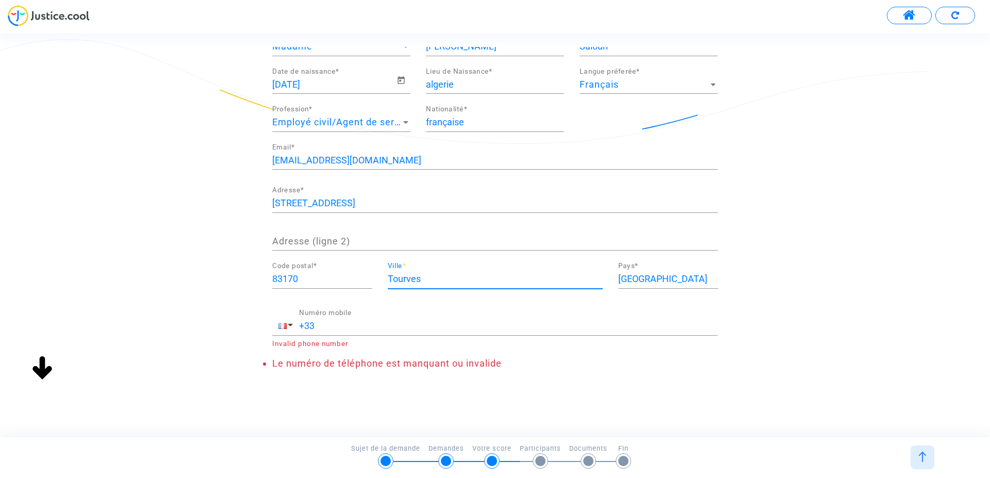
type input "Tourves"
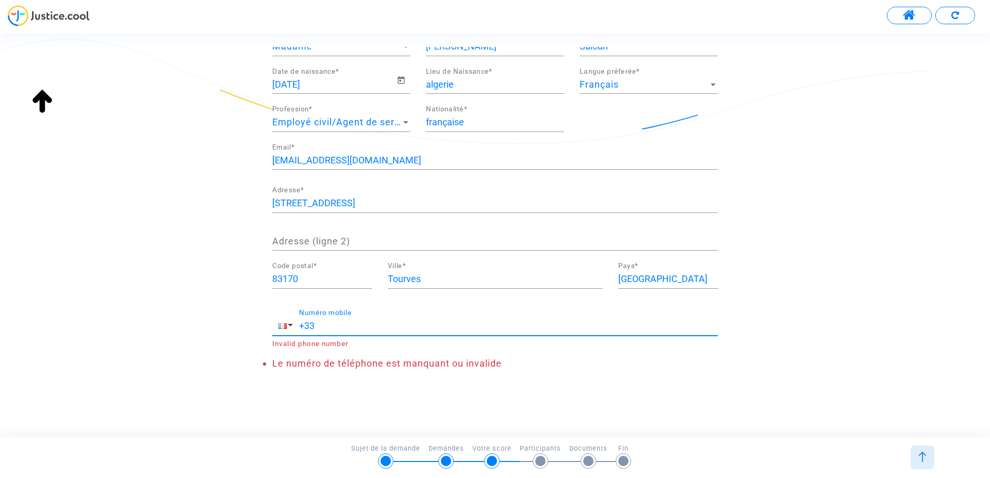
click at [371, 327] on input "+33" at bounding box center [508, 326] width 419 height 10
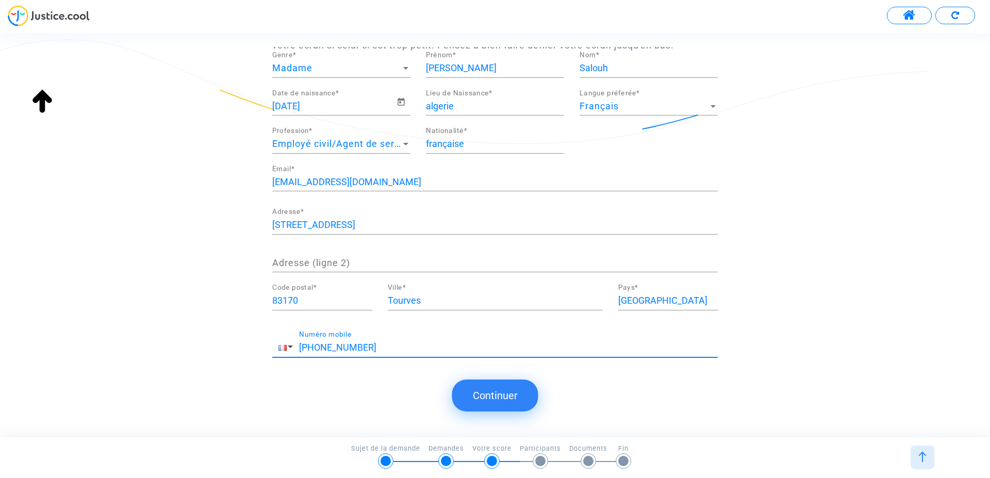
type input "+33 668700065"
click at [510, 393] on button "Continuer" at bounding box center [495, 396] width 86 height 32
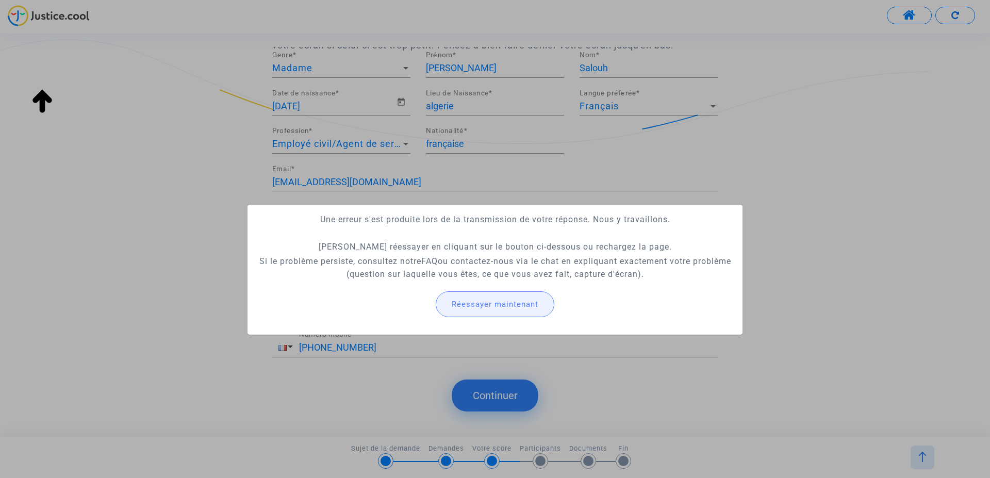
click at [503, 305] on span "Réessayer maintenant" at bounding box center [495, 304] width 87 height 9
click at [521, 301] on span "Réessayer maintenant" at bounding box center [495, 304] width 87 height 9
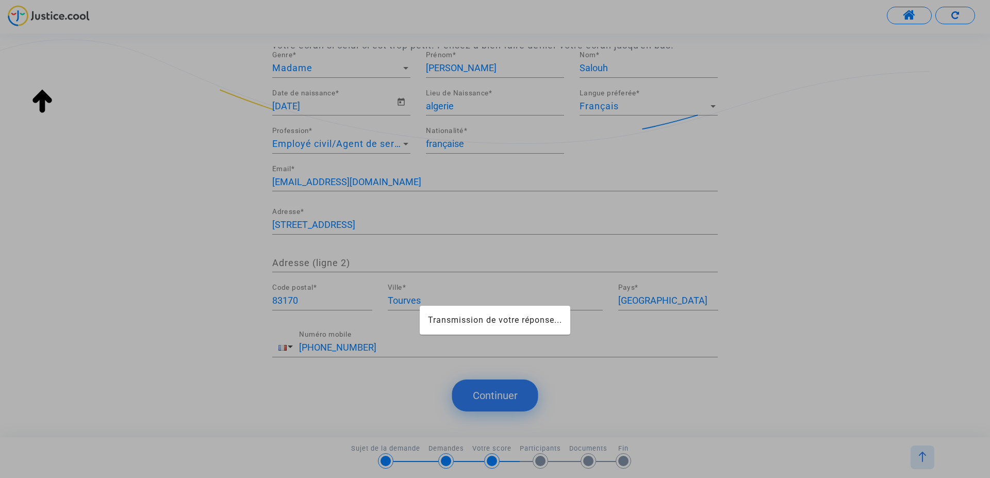
click at [488, 328] on mat-card "Transmission de votre réponse..." at bounding box center [495, 320] width 151 height 29
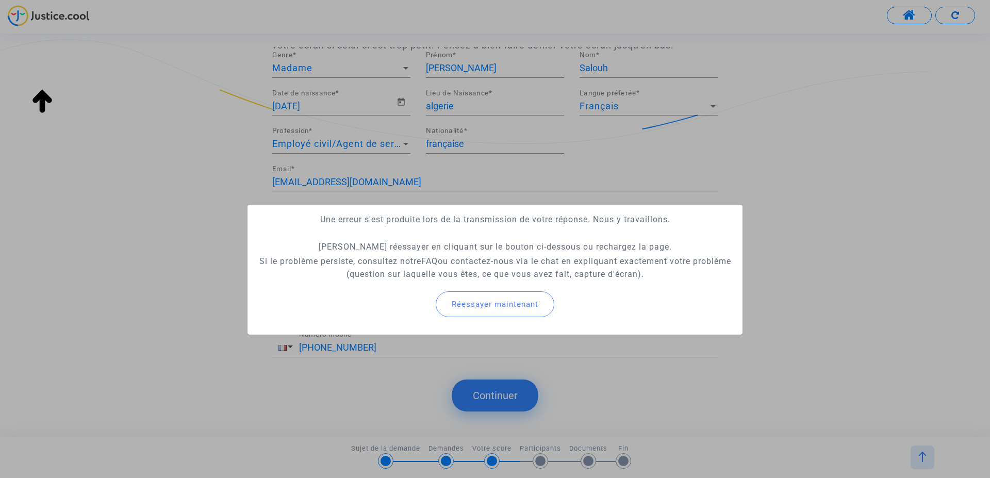
click at [811, 158] on div at bounding box center [495, 239] width 990 height 478
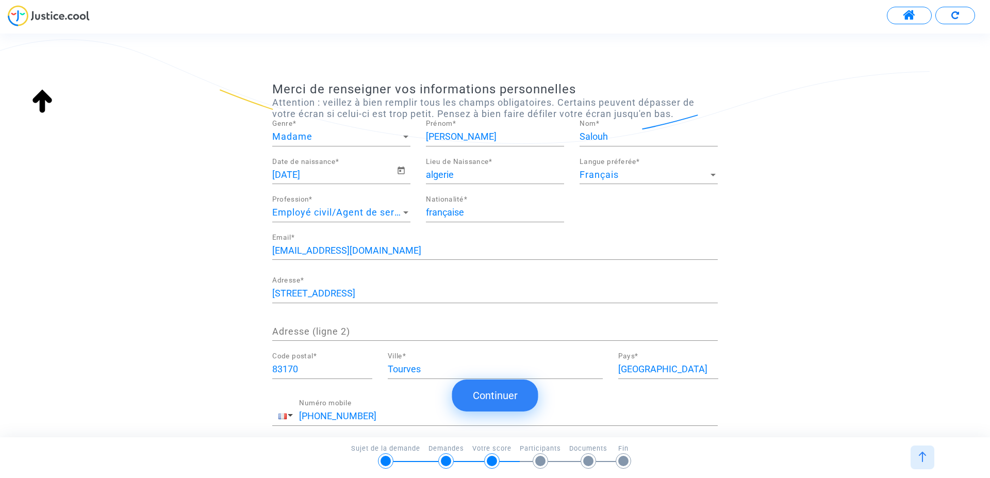
scroll to position [0, 0]
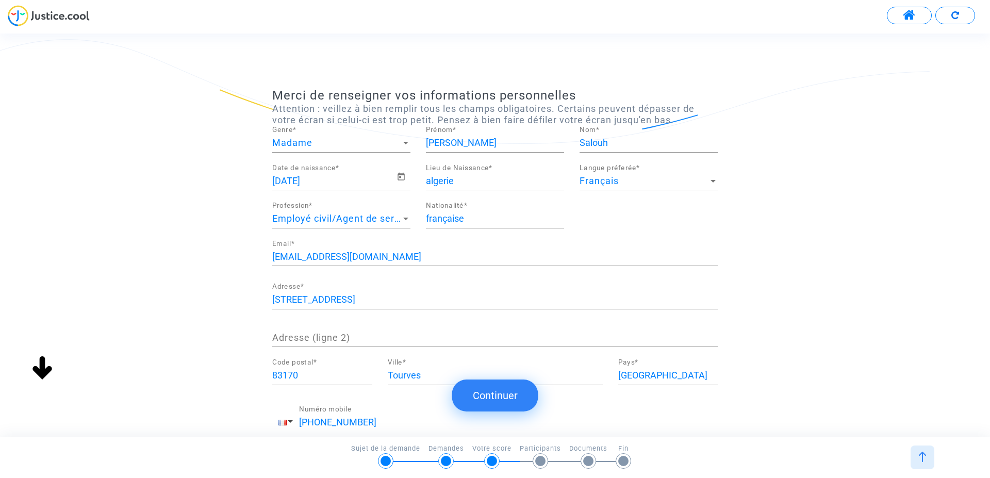
click at [956, 14] on img at bounding box center [956, 15] width 8 height 8
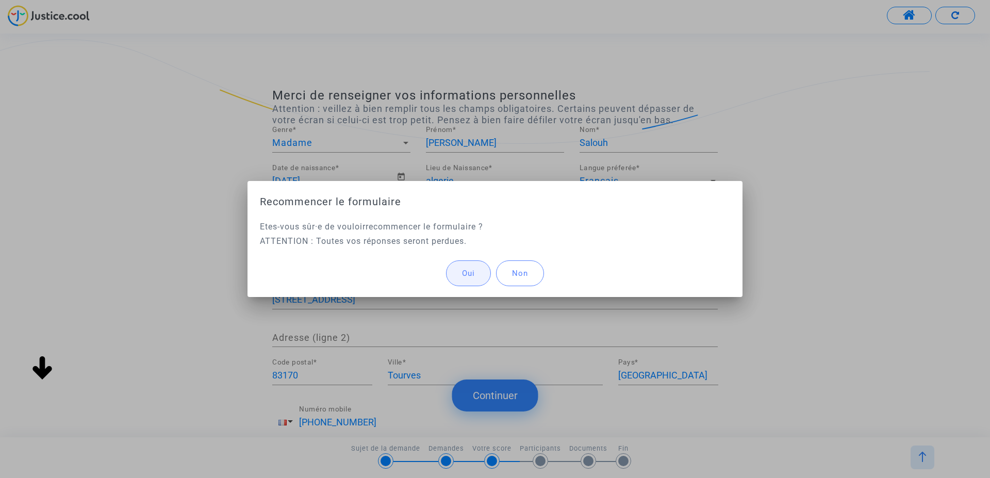
click at [466, 272] on span "Oui" at bounding box center [468, 273] width 13 height 9
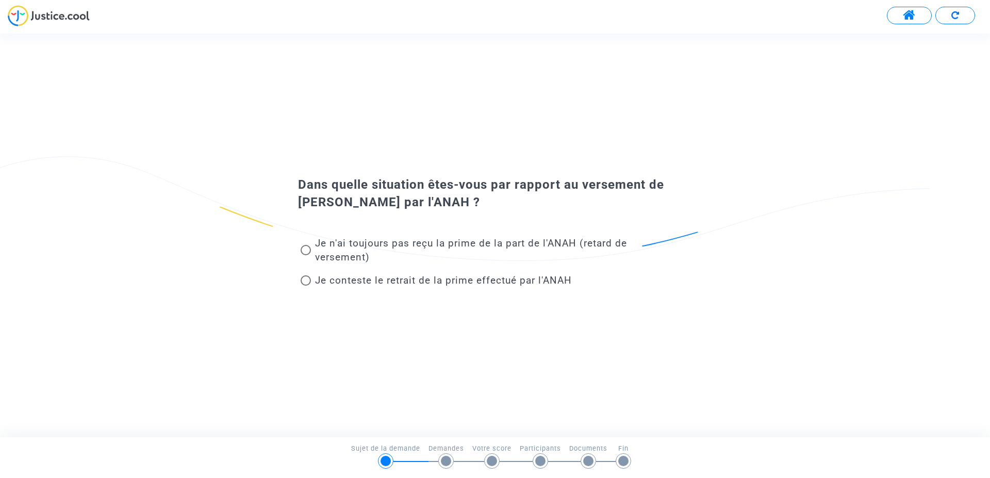
click at [911, 17] on span at bounding box center [909, 15] width 13 height 13
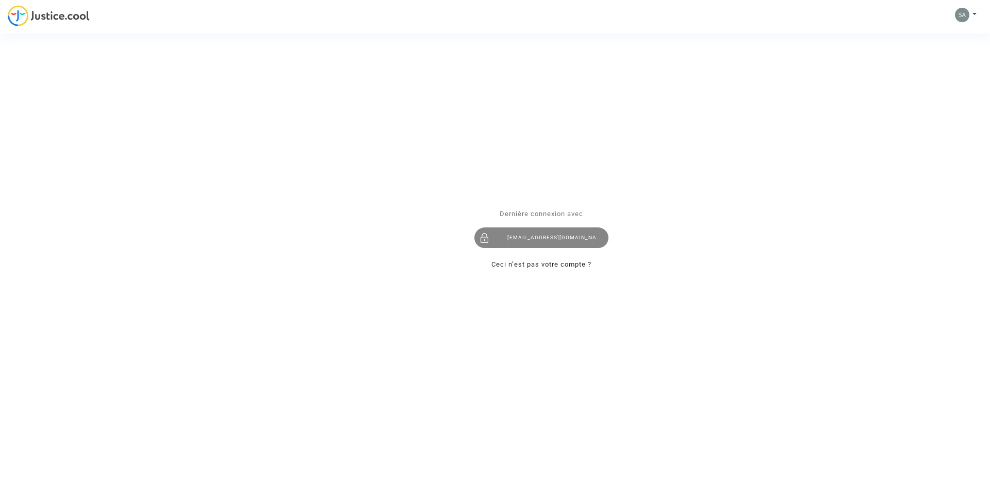
click at [567, 237] on div "[EMAIL_ADDRESS][DOMAIN_NAME]" at bounding box center [542, 238] width 134 height 21
click at [564, 243] on div "[EMAIL_ADDRESS][DOMAIN_NAME]" at bounding box center [542, 238] width 134 height 21
click at [549, 239] on div "[EMAIL_ADDRESS][DOMAIN_NAME]" at bounding box center [542, 238] width 134 height 21
click at [974, 14] on div "Se connecter Dernière connexion avec [EMAIL_ADDRESS][DOMAIN_NAME] Ceci n’est pa…" at bounding box center [495, 239] width 990 height 478
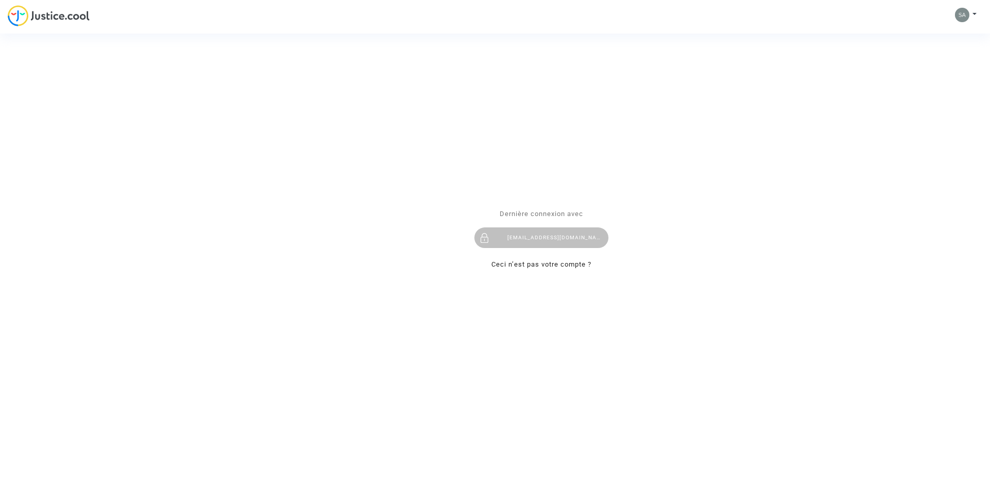
click at [964, 18] on div "Se connecter Dernière connexion avec [EMAIL_ADDRESS][DOMAIN_NAME] Ceci n’est pa…" at bounding box center [495, 239] width 990 height 478
click at [15, 9] on div "Se connecter Dernière connexion avec [EMAIL_ADDRESS][DOMAIN_NAME] Ceci n’est pa…" at bounding box center [495, 239] width 990 height 478
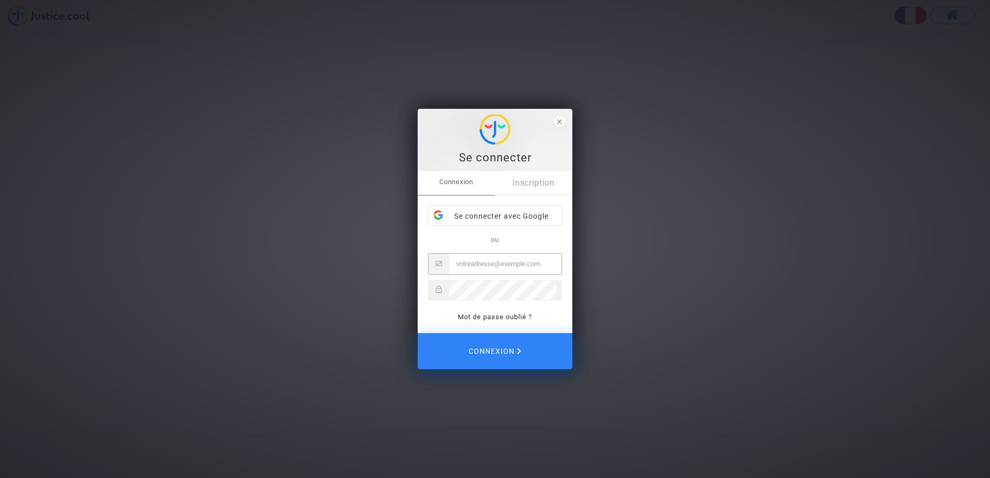
click at [502, 263] on input "Email" at bounding box center [505, 264] width 112 height 21
type input "[EMAIL_ADDRESS][DOMAIN_NAME]"
click at [418, 334] on button "Connexion" at bounding box center [495, 352] width 155 height 36
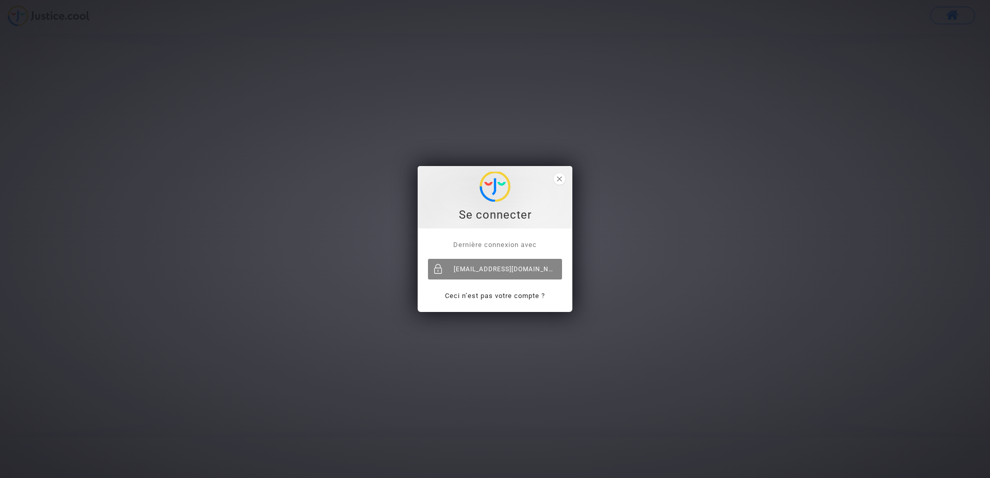
click at [519, 267] on div "[EMAIL_ADDRESS][DOMAIN_NAME]" at bounding box center [495, 269] width 134 height 21
click at [525, 270] on div "[EMAIL_ADDRESS][DOMAIN_NAME]" at bounding box center [495, 269] width 134 height 21
click at [497, 246] on span "Dernière connexion avec" at bounding box center [495, 245] width 84 height 8
click at [561, 180] on icon "close" at bounding box center [559, 178] width 5 height 5
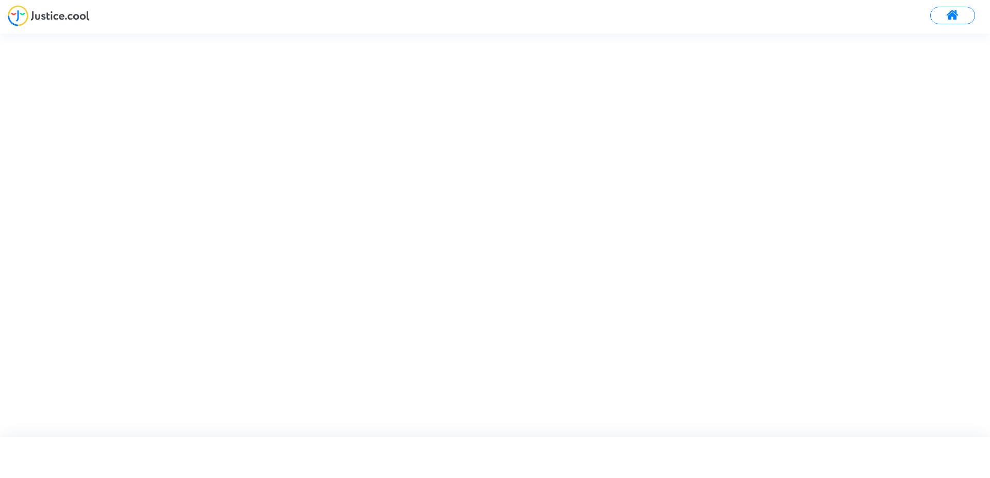
click at [23, 17] on img at bounding box center [49, 15] width 82 height 21
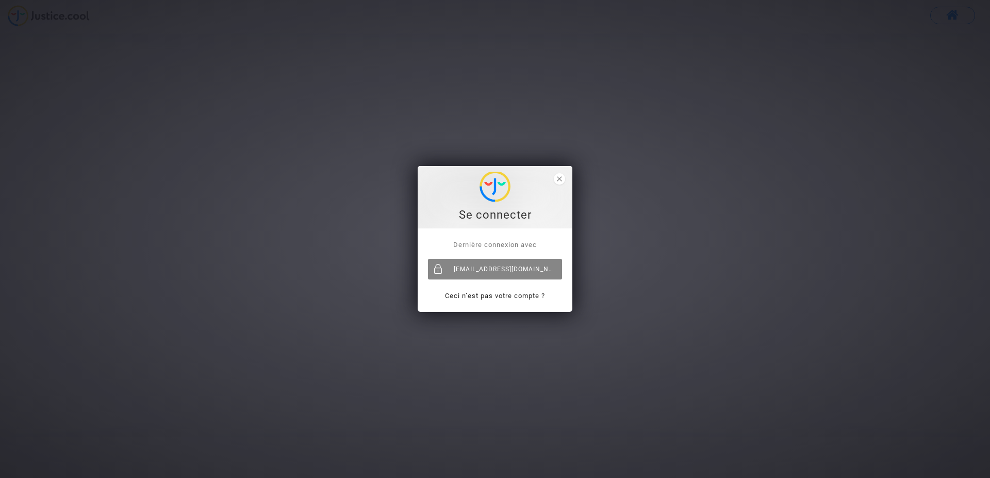
click at [497, 274] on div "[EMAIL_ADDRESS][DOMAIN_NAME]" at bounding box center [495, 269] width 134 height 21
click at [562, 177] on span "close" at bounding box center [559, 178] width 11 height 11
